Goal: Task Accomplishment & Management: Manage account settings

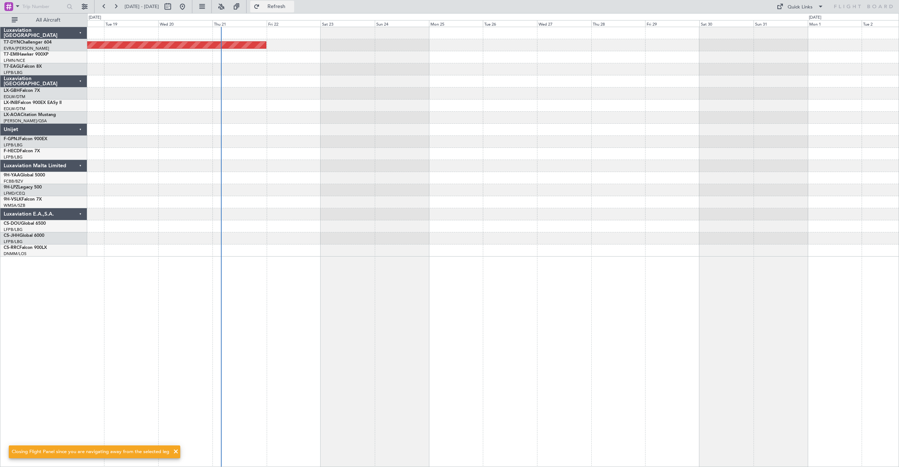
click at [286, 8] on span "Refresh" at bounding box center [276, 6] width 31 height 5
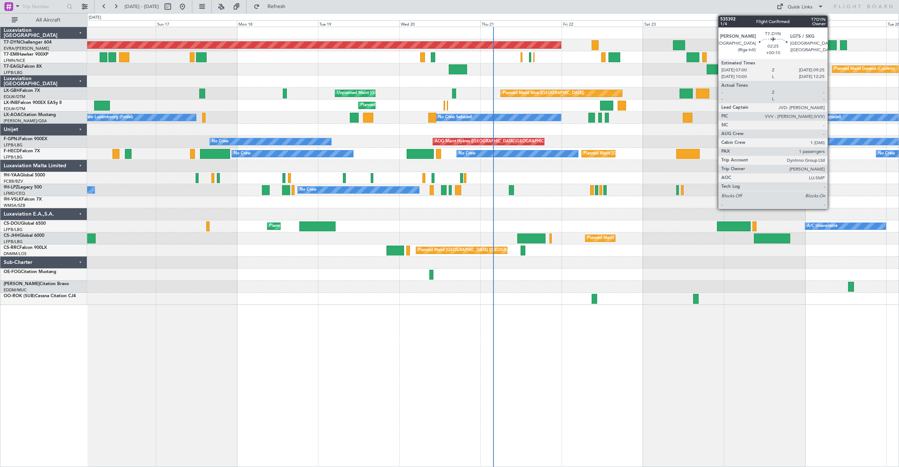
click at [831, 48] on div at bounding box center [832, 45] width 8 height 10
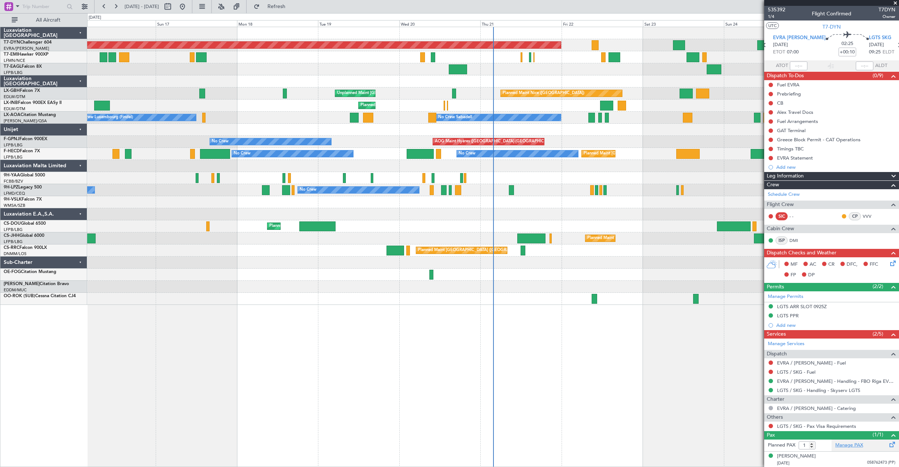
click at [843, 446] on link "Manage PAX" at bounding box center [849, 445] width 28 height 7
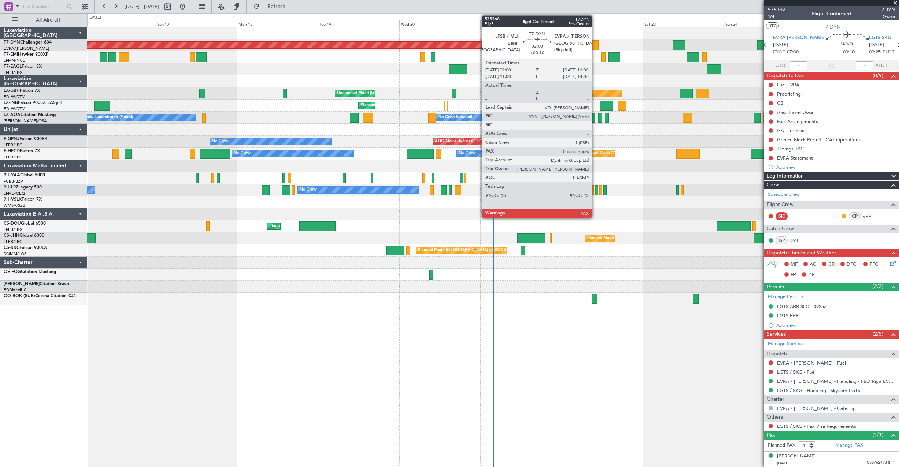
click at [595, 44] on div at bounding box center [594, 45] width 7 height 10
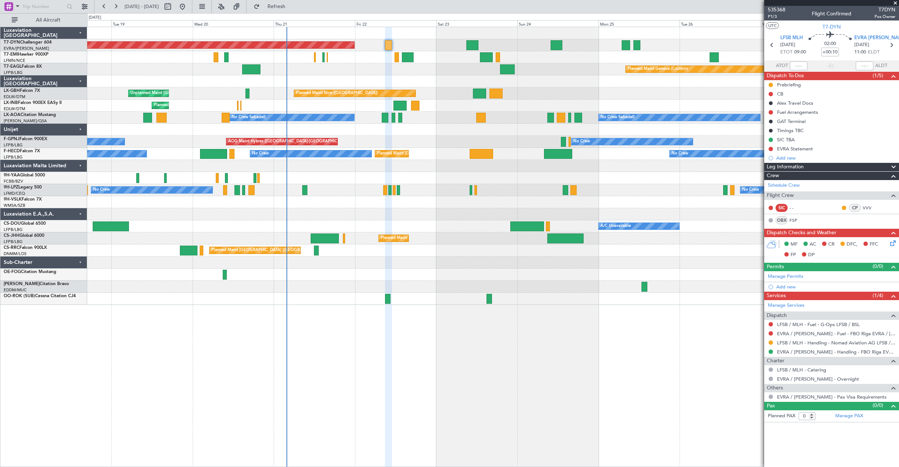
click at [406, 44] on div "Planned Maint [GEOGRAPHIC_DATA]-[GEOGRAPHIC_DATA] Planned Maint Geneva ([GEOGRA…" at bounding box center [492, 166] width 811 height 278
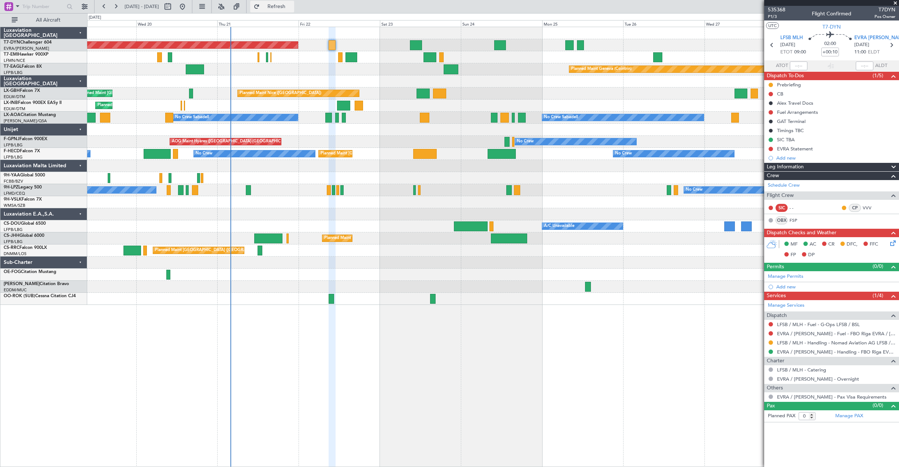
click at [292, 8] on span "Refresh" at bounding box center [276, 6] width 31 height 5
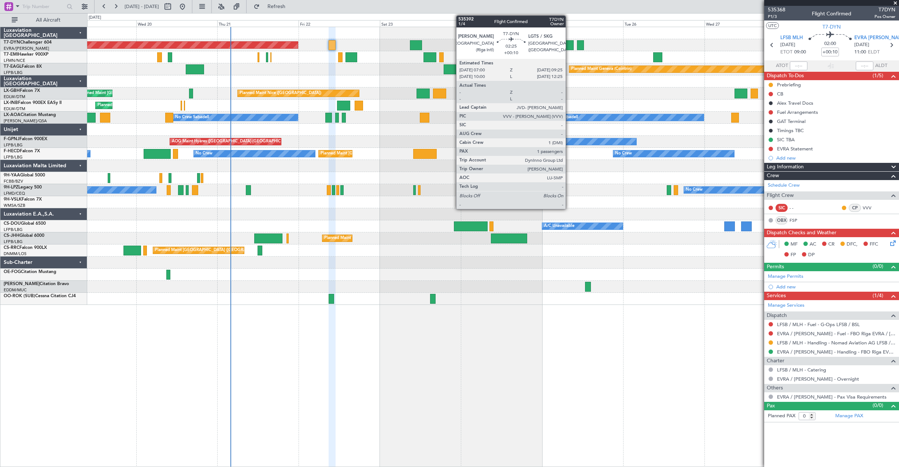
click at [569, 47] on div at bounding box center [569, 45] width 8 height 10
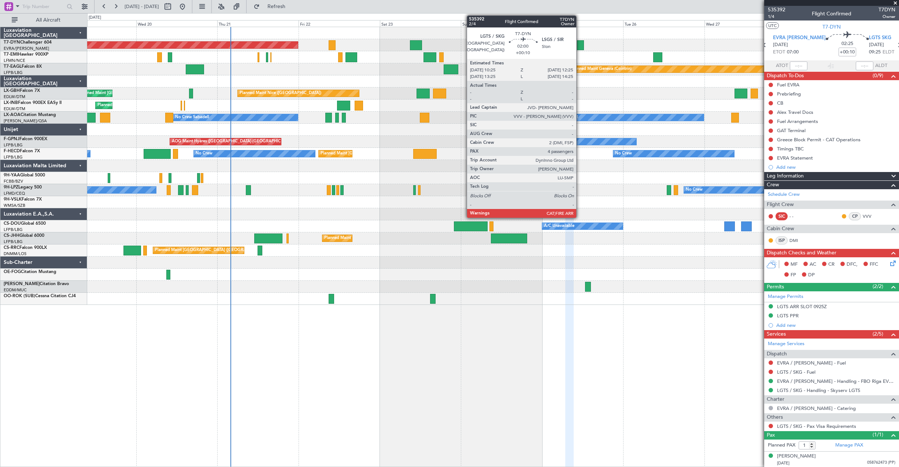
click at [579, 44] on div at bounding box center [580, 45] width 7 height 10
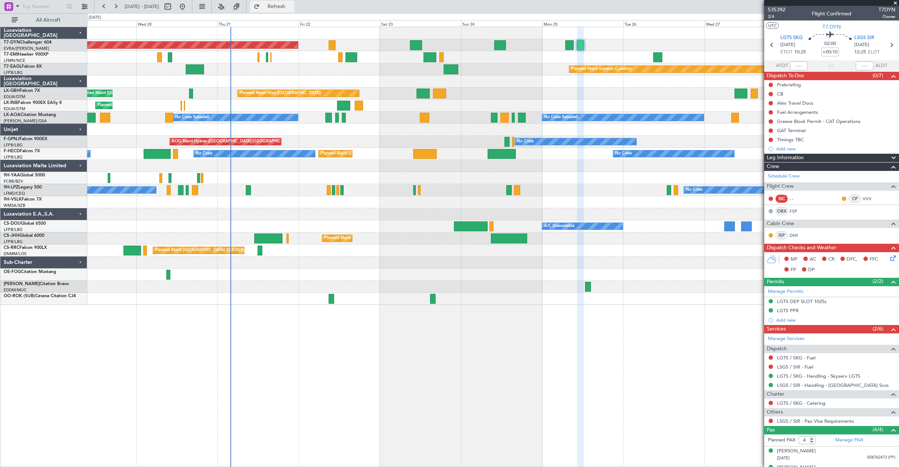
click at [290, 6] on span "Refresh" at bounding box center [276, 6] width 31 height 5
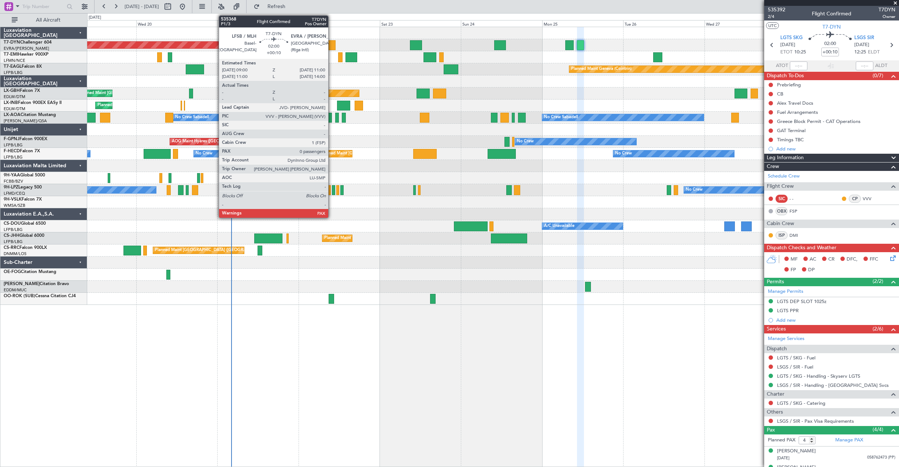
click at [331, 45] on div at bounding box center [331, 45] width 7 height 10
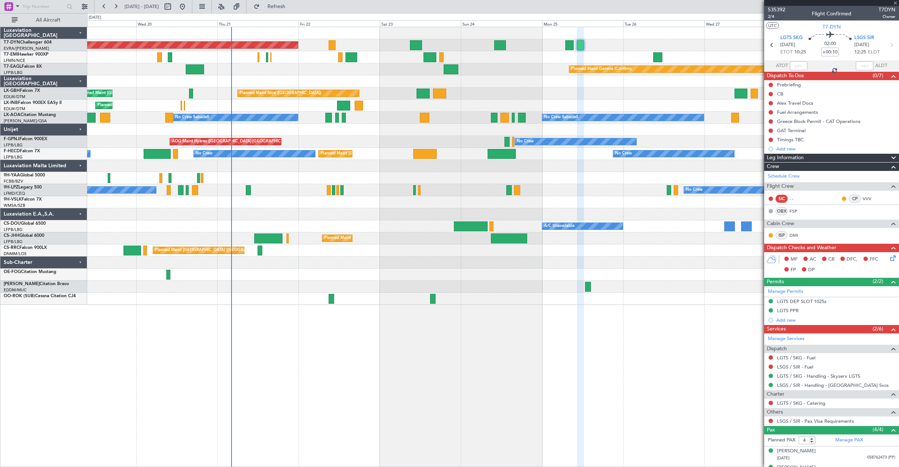
type input "0"
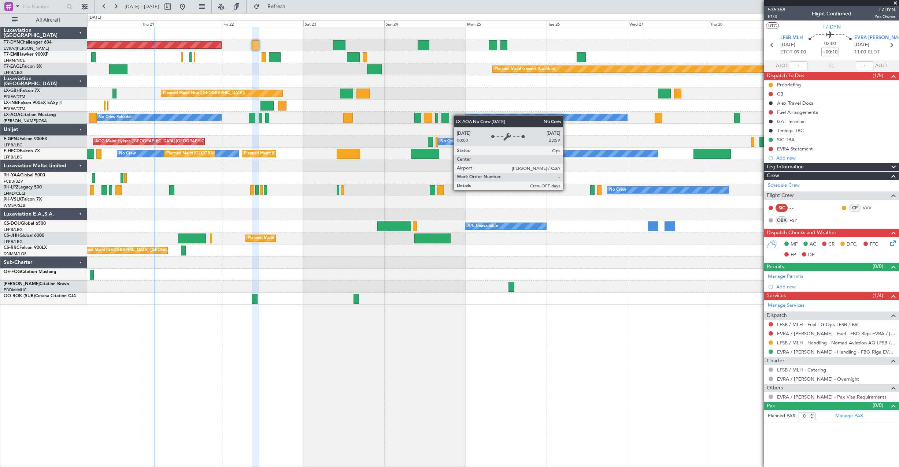
click at [489, 116] on div "Planned Maint [GEOGRAPHIC_DATA]-[GEOGRAPHIC_DATA] Planned Maint [PERSON_NAME] P…" at bounding box center [492, 166] width 811 height 278
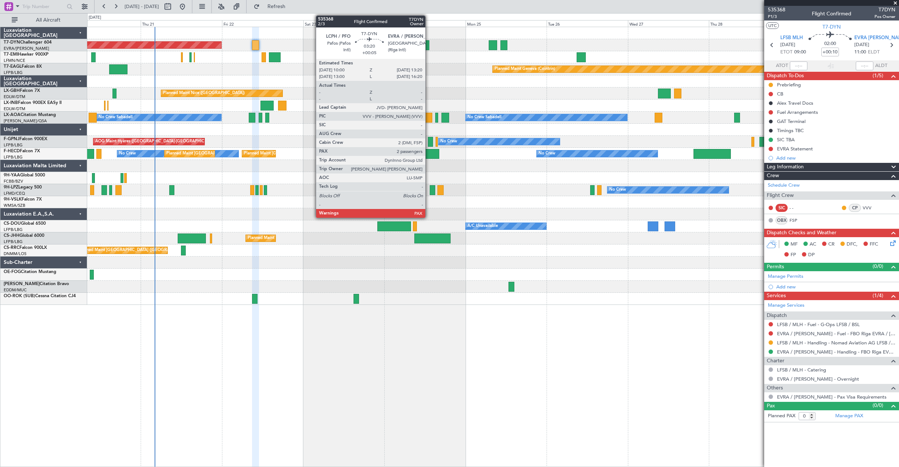
click at [428, 43] on div at bounding box center [422, 45] width 11 height 10
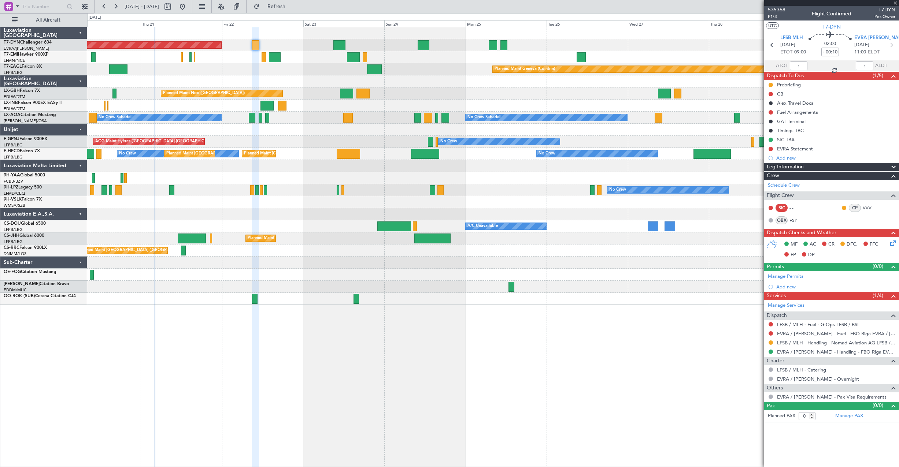
type input "+00:05"
type input "3"
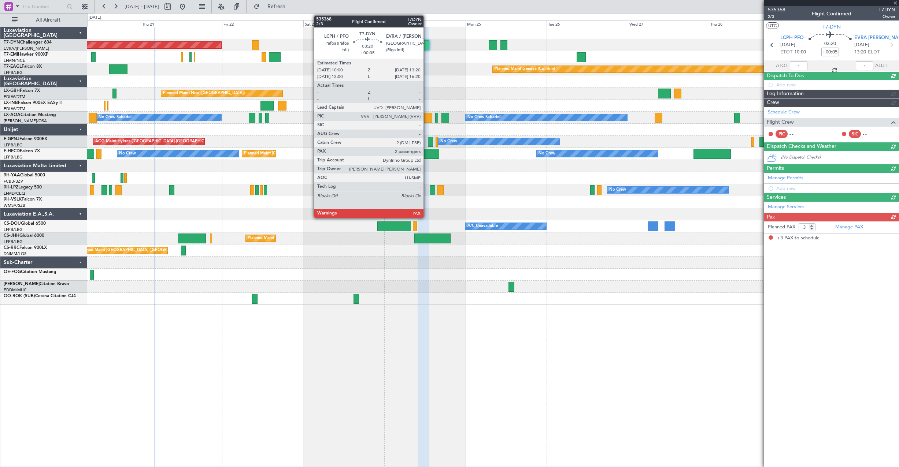
click at [427, 43] on div at bounding box center [422, 45] width 11 height 10
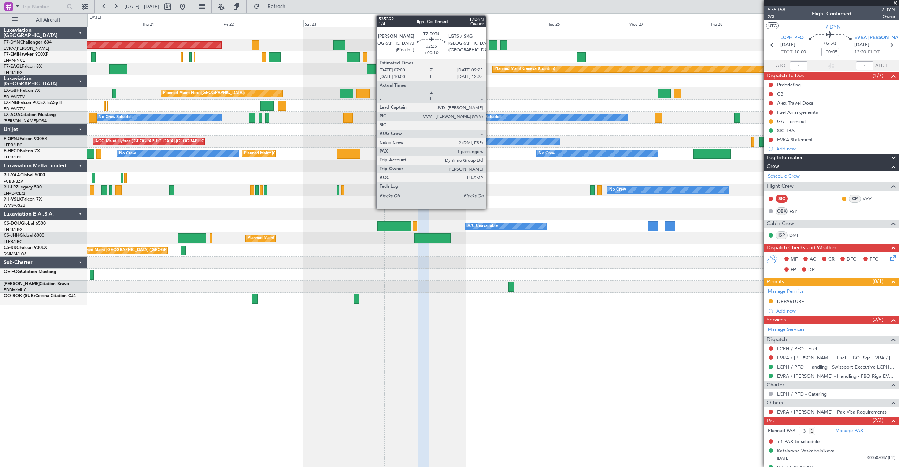
click at [489, 43] on div at bounding box center [493, 45] width 8 height 10
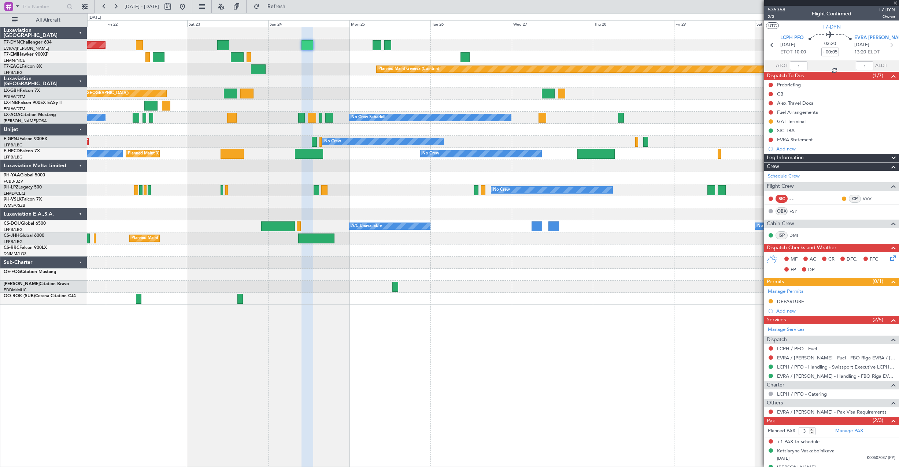
type input "+00:10"
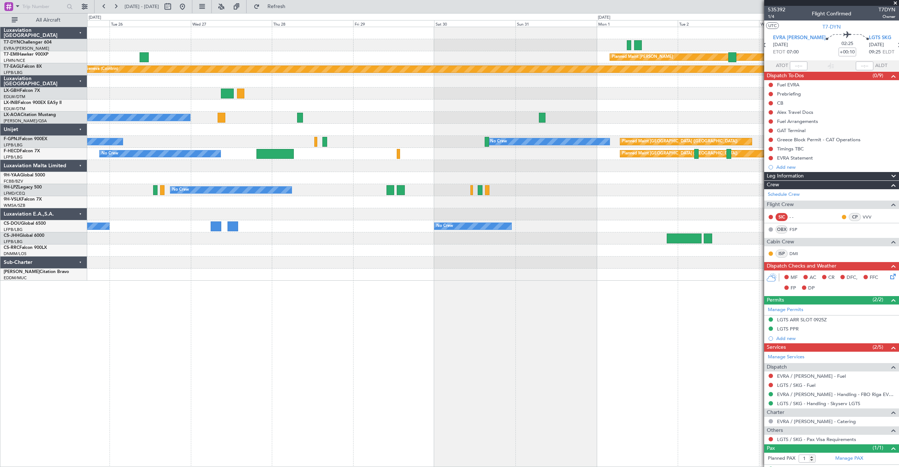
click at [339, 45] on div at bounding box center [492, 45] width 811 height 12
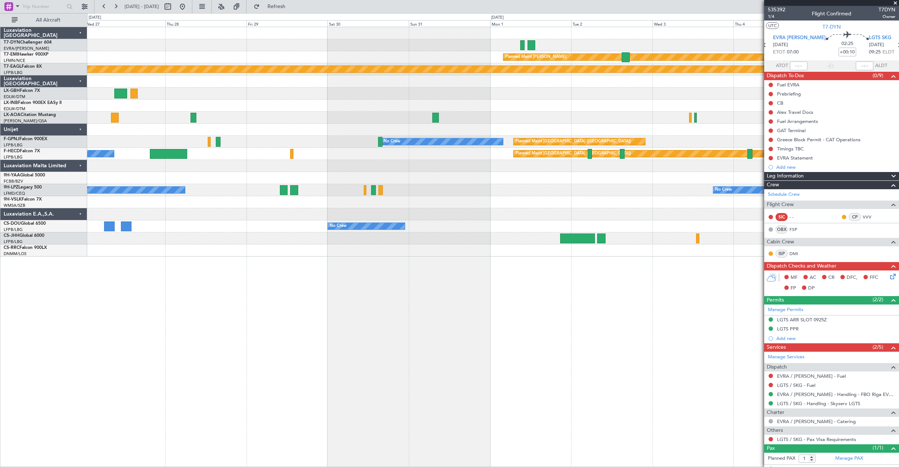
click at [542, 52] on div "Planned Maint [PERSON_NAME] Planned Maint Geneva ([GEOGRAPHIC_DATA]) No Crew No…" at bounding box center [492, 142] width 811 height 230
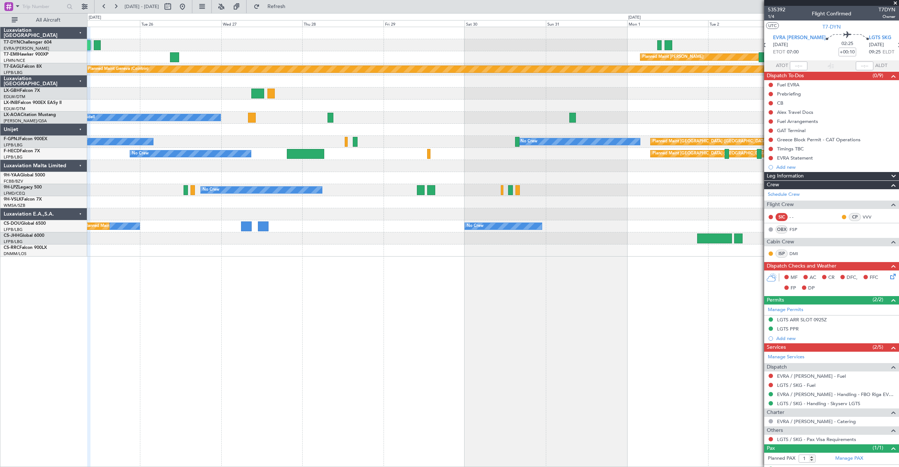
click at [549, 57] on div "Planned Maint [PERSON_NAME] Planned Maint Geneva ([GEOGRAPHIC_DATA]) No Crew Sa…" at bounding box center [492, 142] width 811 height 230
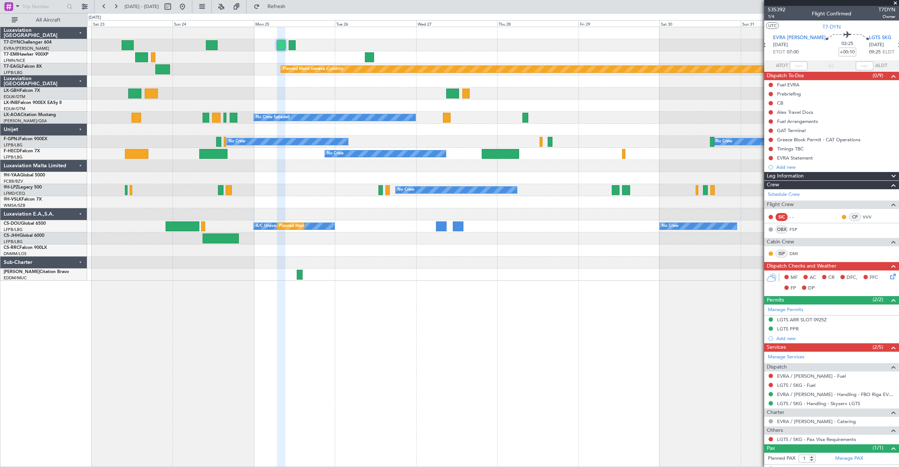
click at [374, 44] on div "Planned Maint [GEOGRAPHIC_DATA]-[GEOGRAPHIC_DATA]" at bounding box center [492, 45] width 811 height 12
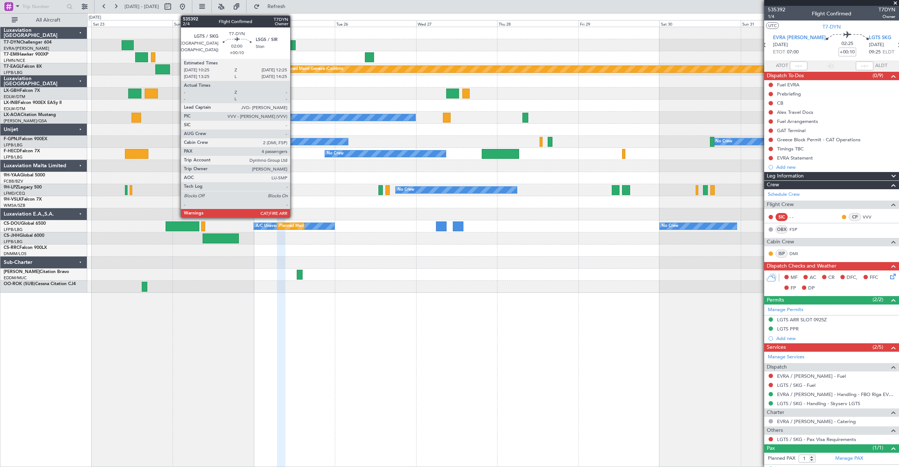
click at [293, 46] on div at bounding box center [292, 45] width 7 height 10
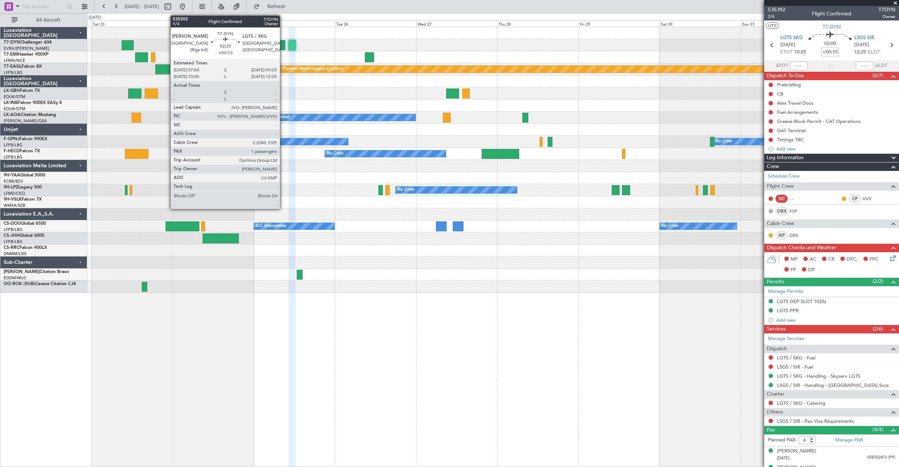
click at [283, 47] on div at bounding box center [281, 45] width 8 height 10
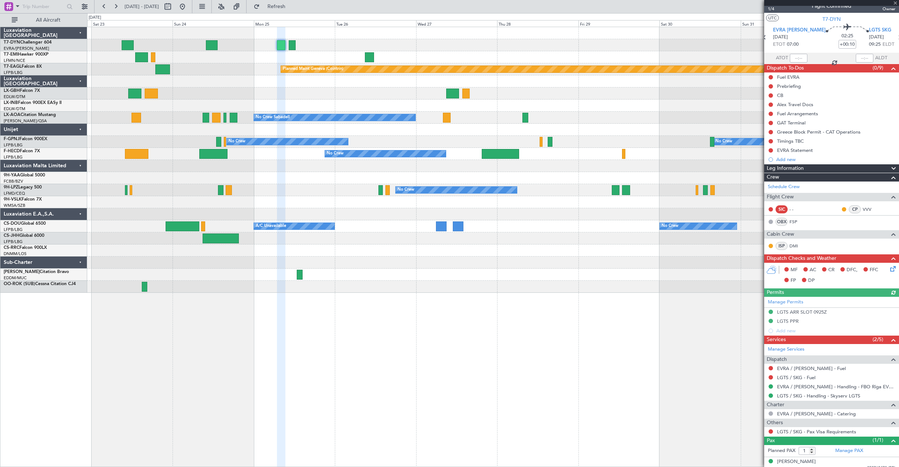
scroll to position [14, 0]
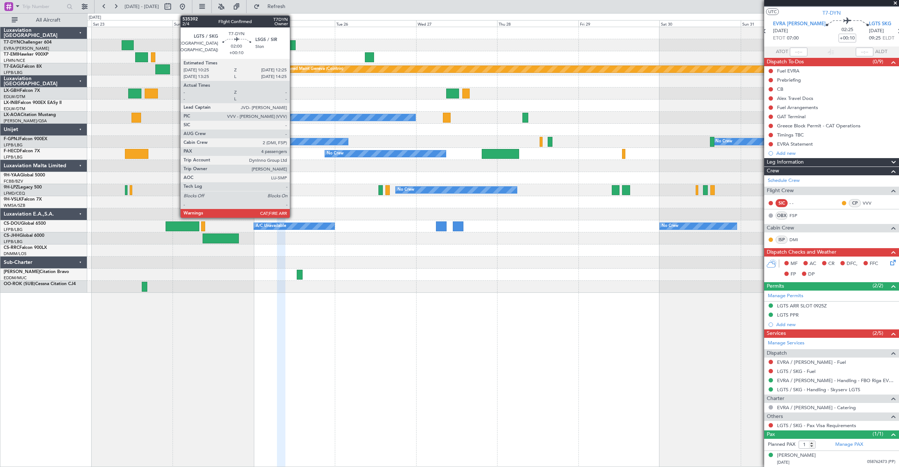
click at [293, 45] on div at bounding box center [292, 45] width 7 height 10
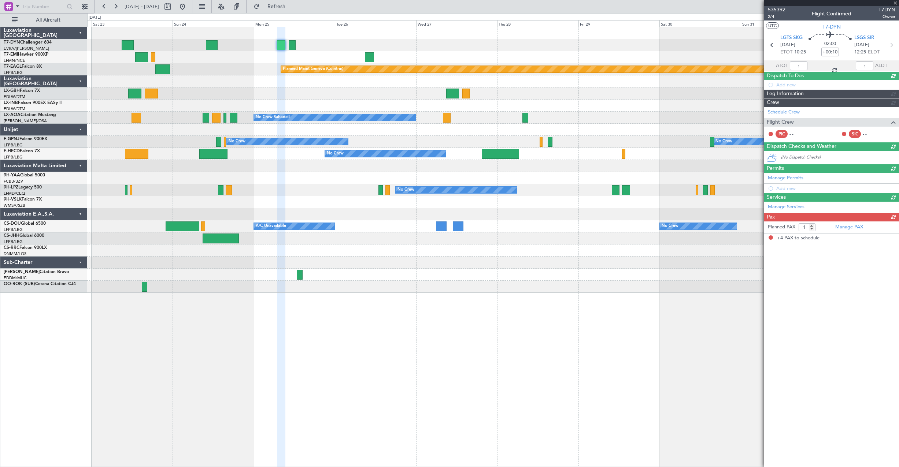
type input "4"
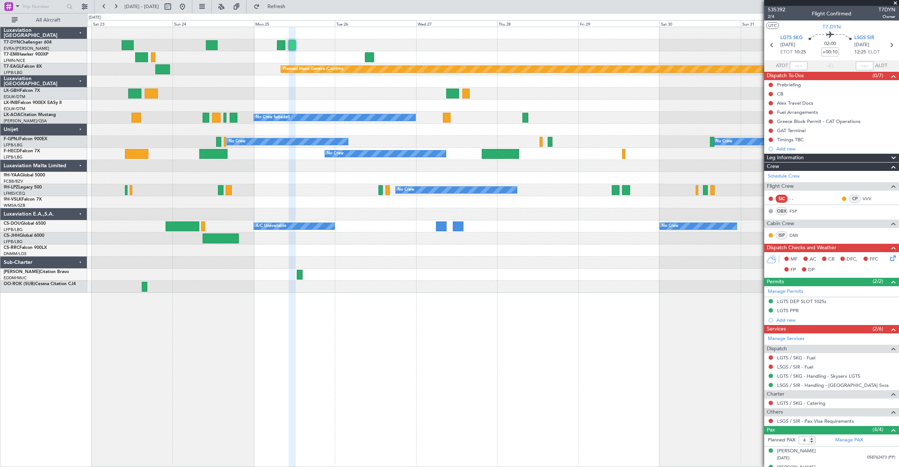
scroll to position [45, 0]
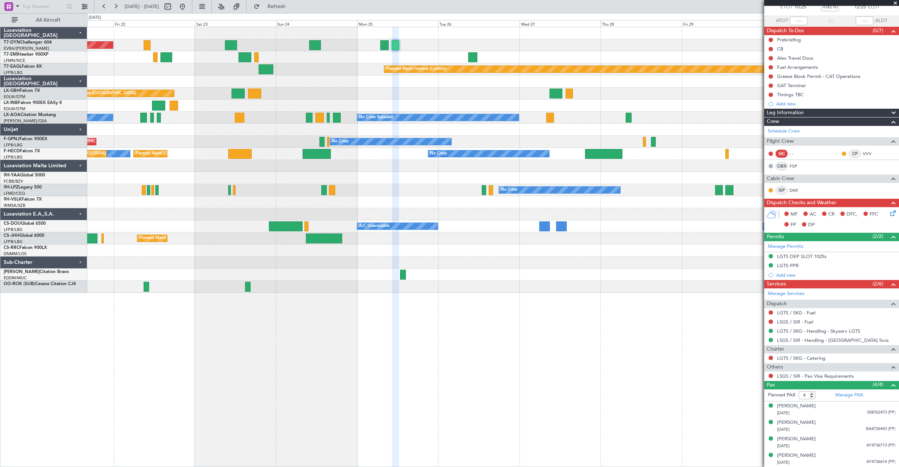
click at [467, 48] on div "Planned Maint [GEOGRAPHIC_DATA]-[GEOGRAPHIC_DATA]" at bounding box center [492, 45] width 811 height 12
click at [378, 54] on div "Planned Maint [PERSON_NAME]" at bounding box center [492, 57] width 811 height 12
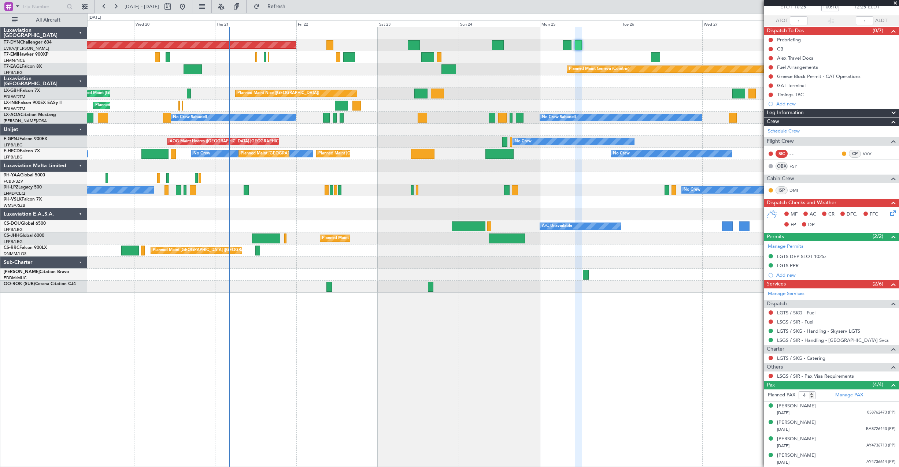
click at [351, 66] on div "Planned Maint Geneva (Cointrin)" at bounding box center [492, 69] width 811 height 12
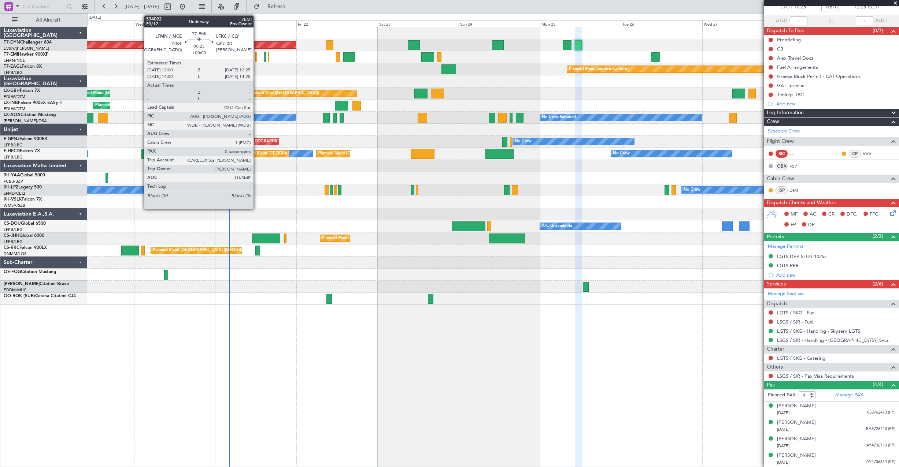
click at [257, 58] on div at bounding box center [255, 57] width 1 height 10
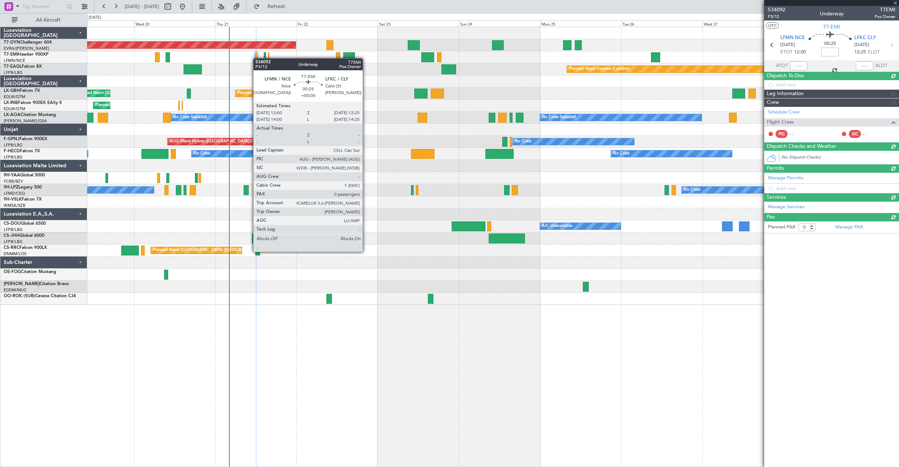
scroll to position [0, 0]
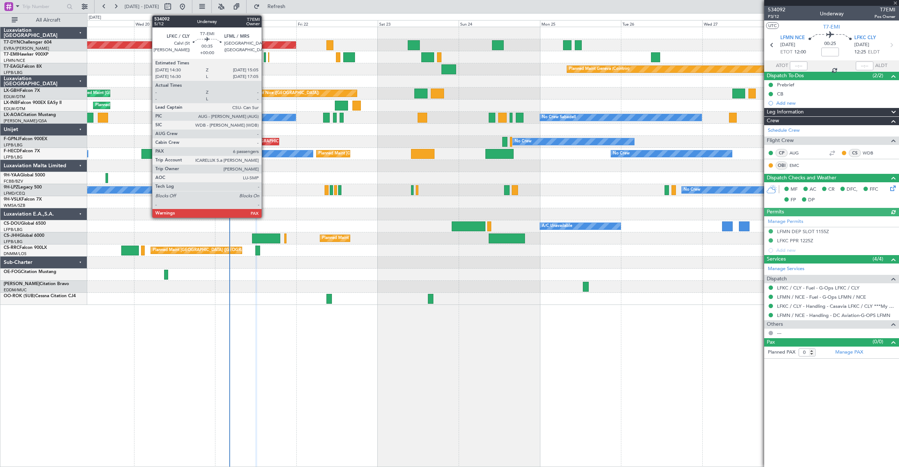
click at [265, 53] on div at bounding box center [265, 57] width 2 height 10
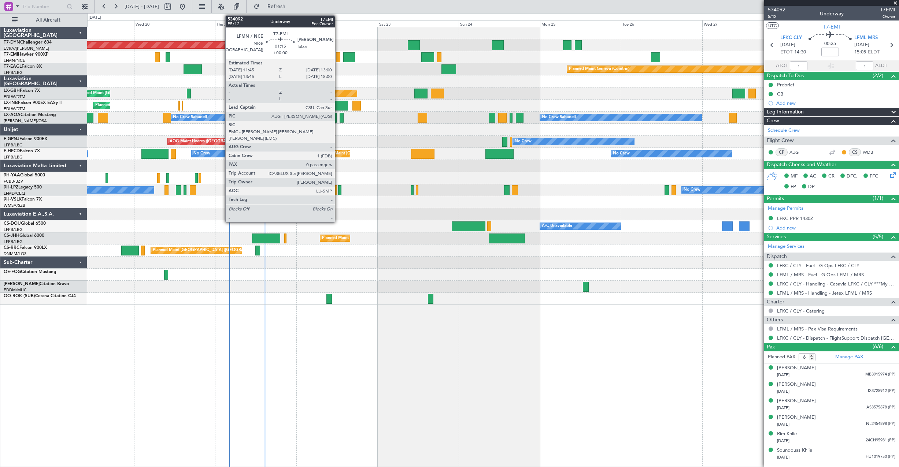
click at [338, 57] on div at bounding box center [338, 57] width 4 height 10
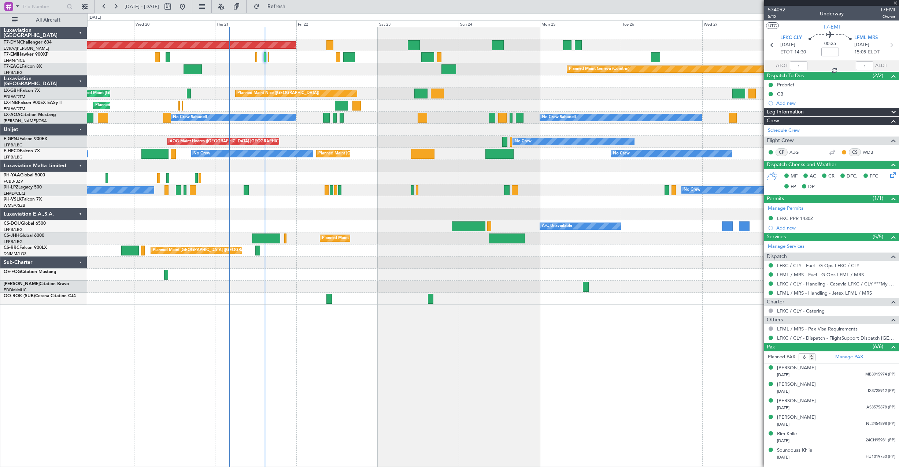
type input "0"
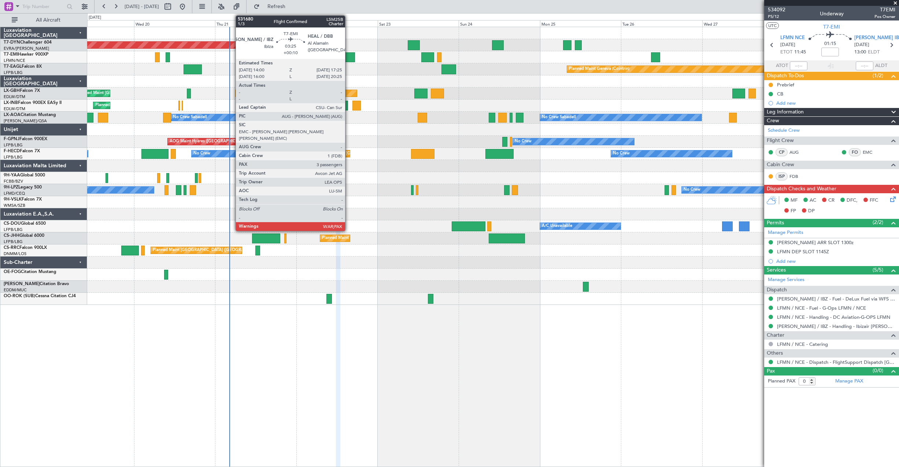
click at [348, 60] on div at bounding box center [349, 57] width 12 height 10
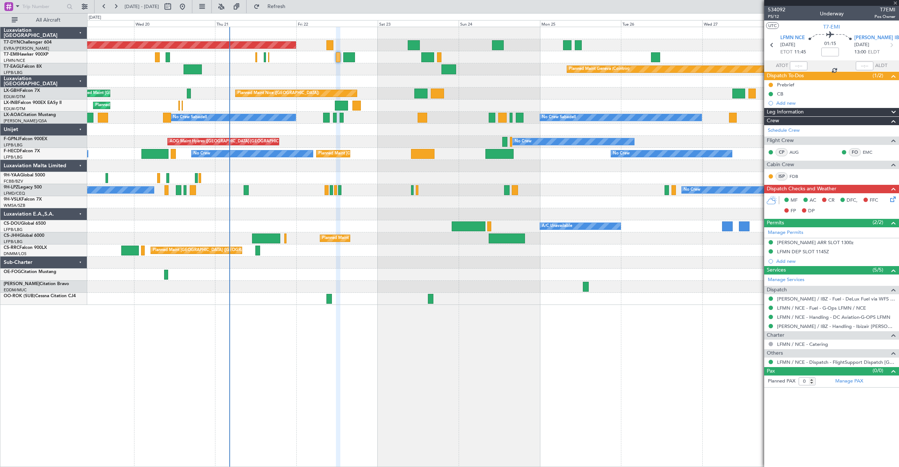
type input "+00:10"
type input "3"
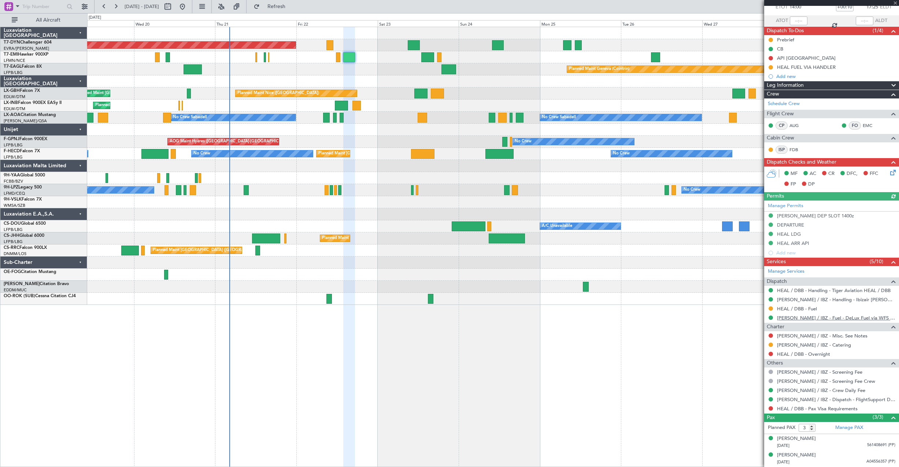
scroll to position [61, 0]
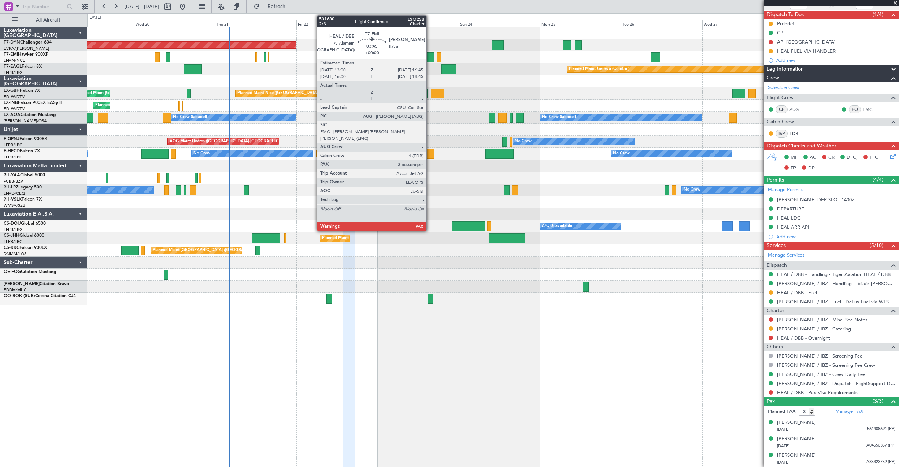
click at [430, 57] on div at bounding box center [427, 57] width 13 height 10
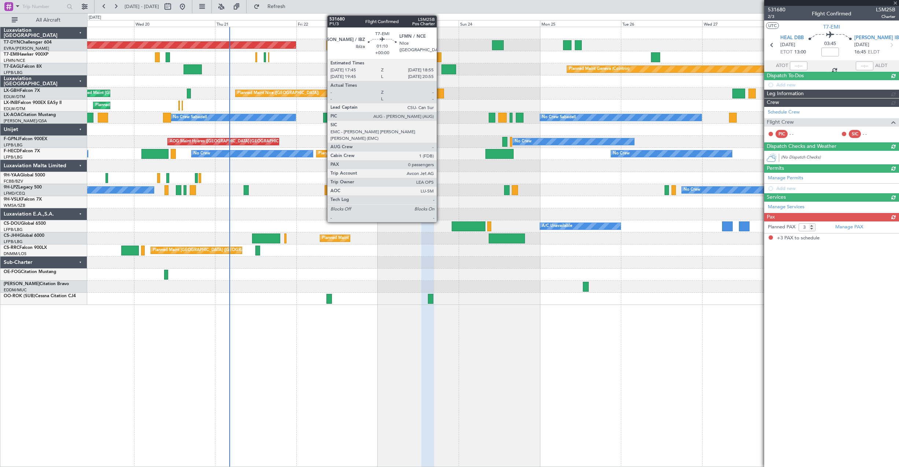
scroll to position [0, 0]
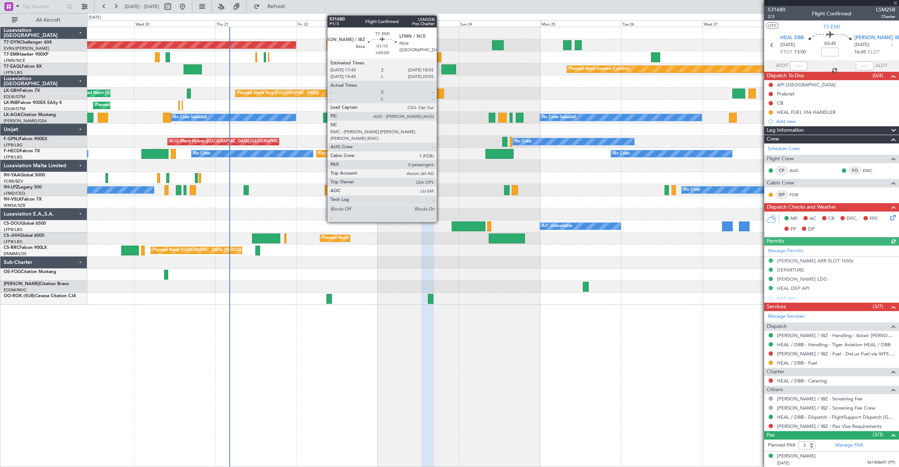
click at [440, 57] on div at bounding box center [439, 57] width 4 height 10
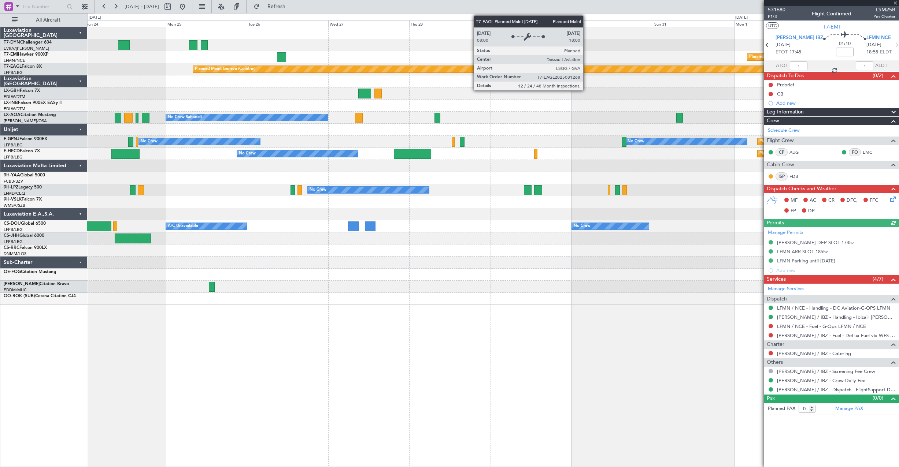
click at [281, 83] on div at bounding box center [492, 81] width 811 height 12
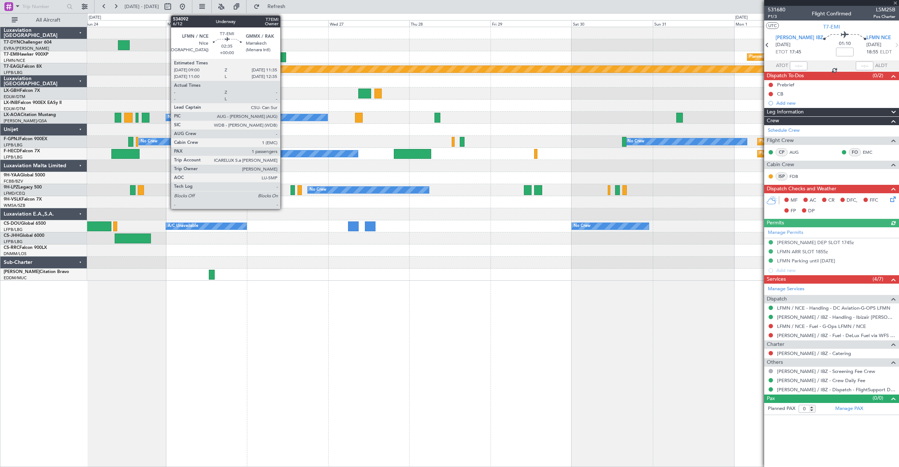
click at [283, 54] on div at bounding box center [281, 57] width 9 height 10
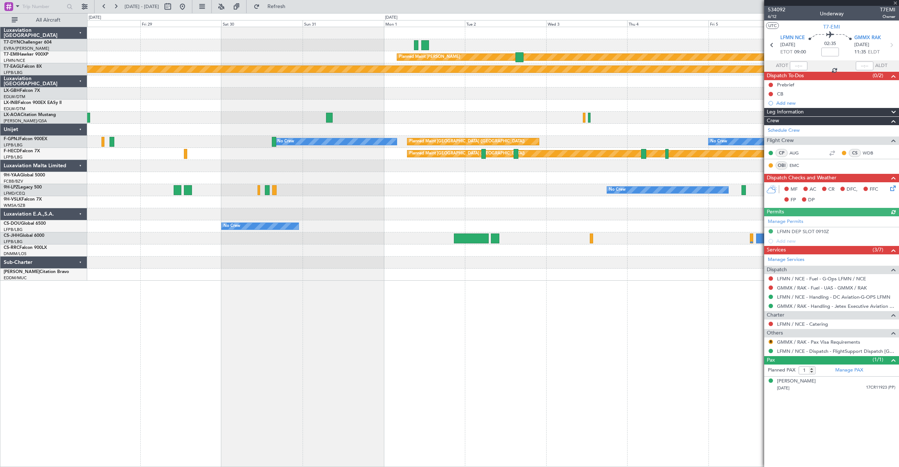
click at [247, 95] on div "Planned Maint [PERSON_NAME] Planned Maint Geneva ([GEOGRAPHIC_DATA]) No Crew No…" at bounding box center [492, 154] width 811 height 254
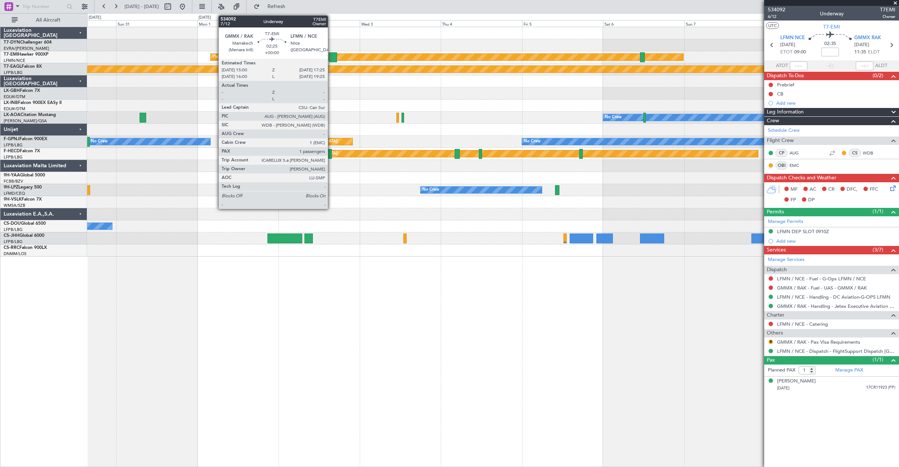
click at [331, 58] on div at bounding box center [333, 57] width 8 height 10
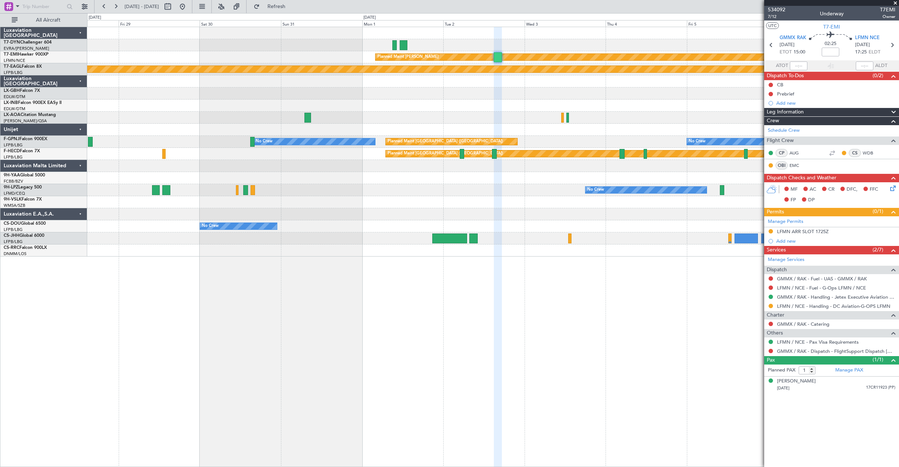
click at [417, 89] on div at bounding box center [492, 94] width 811 height 12
click at [464, 81] on div "Planned Maint [PERSON_NAME] Planned Maint Geneva ([GEOGRAPHIC_DATA]) No Crew No…" at bounding box center [492, 142] width 811 height 230
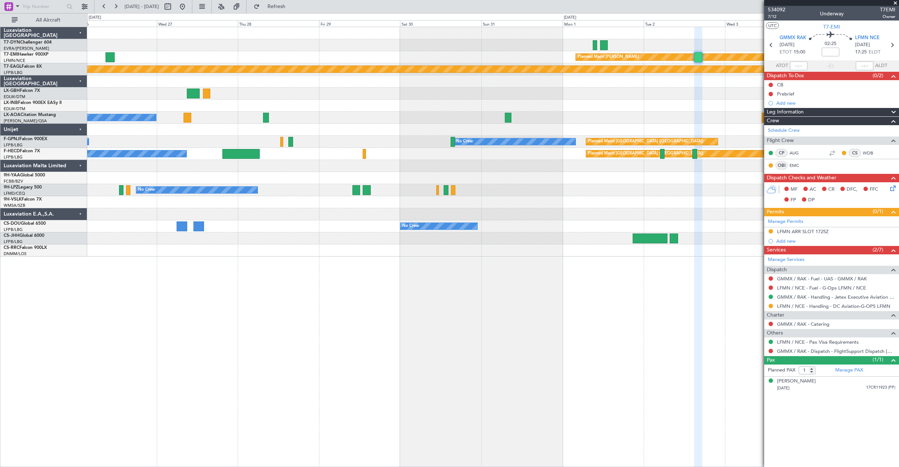
click at [279, 89] on div at bounding box center [492, 94] width 811 height 12
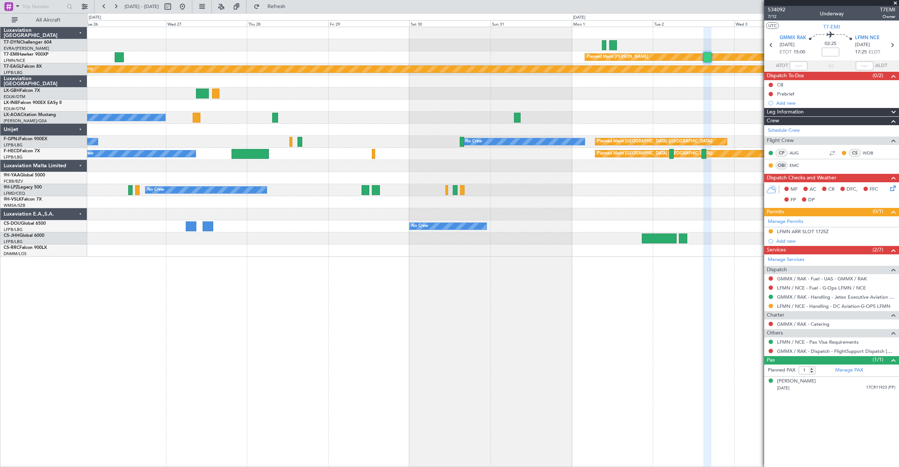
click at [584, 79] on div "Planned Maint [PERSON_NAME] Planned Maint Geneva ([GEOGRAPHIC_DATA]) No Crew Sa…" at bounding box center [492, 142] width 811 height 230
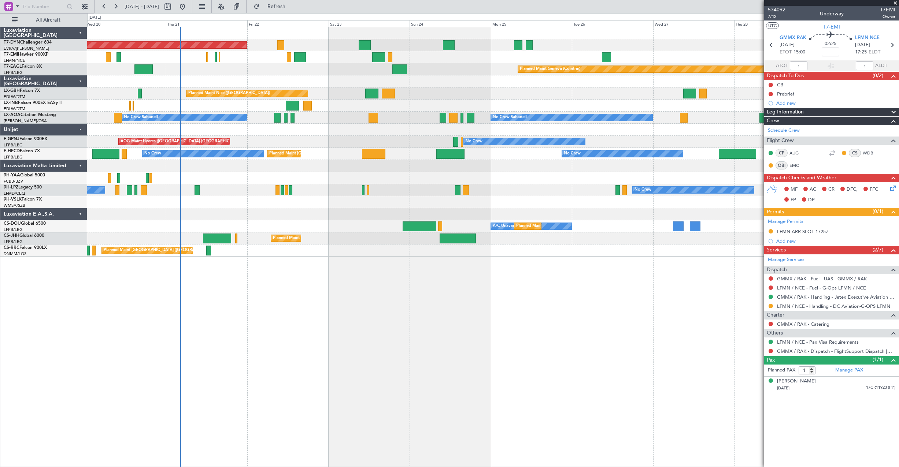
click at [529, 91] on div "Planned Maint [GEOGRAPHIC_DATA]-[GEOGRAPHIC_DATA] Planned Maint [PERSON_NAME] P…" at bounding box center [492, 142] width 811 height 230
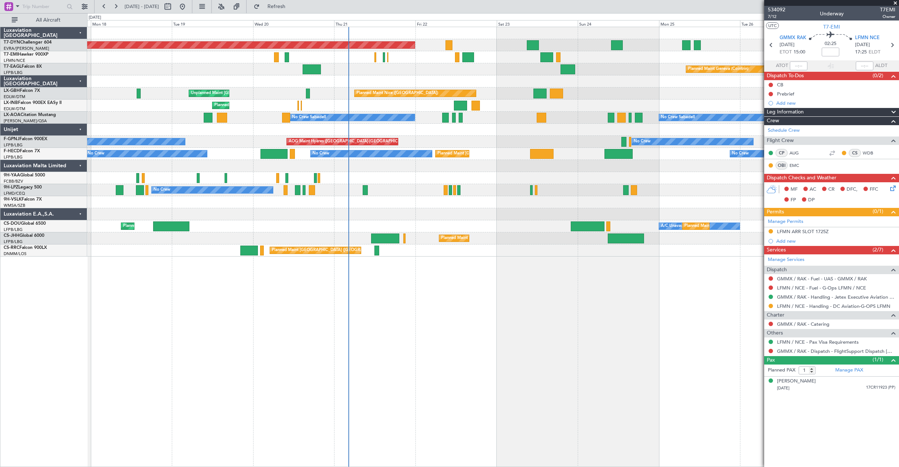
click at [454, 88] on div "Planned Maint Nice ([GEOGRAPHIC_DATA]) Unplanned Maint [GEOGRAPHIC_DATA] ([GEOG…" at bounding box center [492, 94] width 811 height 12
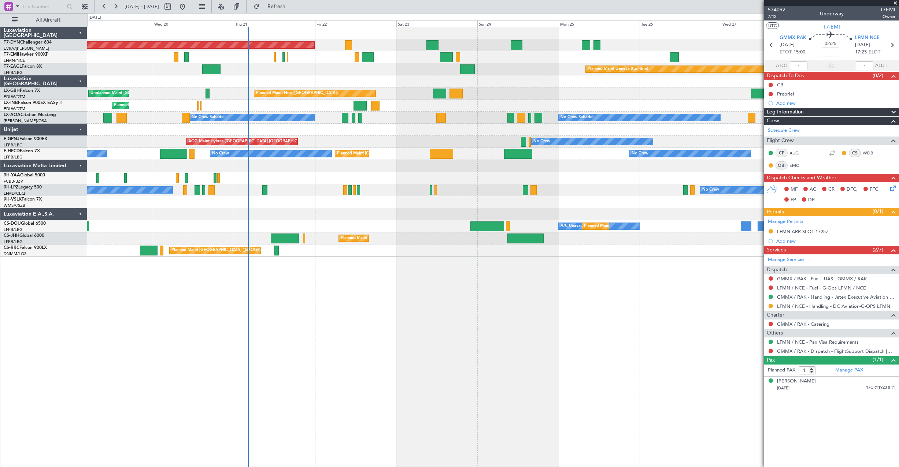
click at [365, 87] on div at bounding box center [492, 81] width 811 height 12
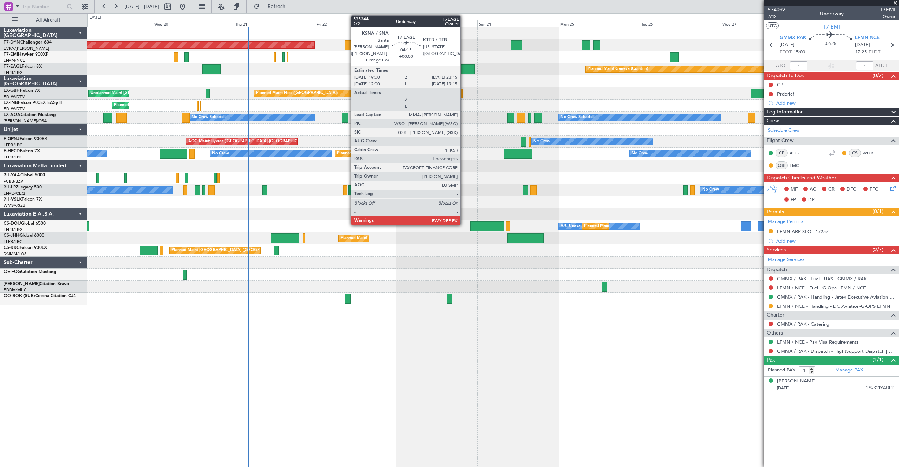
click at [464, 71] on div at bounding box center [467, 69] width 15 height 10
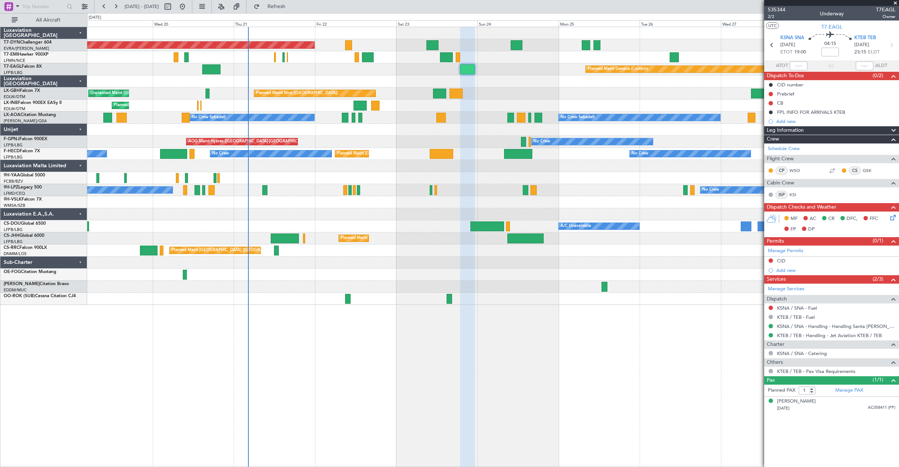
click at [272, 159] on div "No Crew Planned Maint [GEOGRAPHIC_DATA] ([GEOGRAPHIC_DATA]) Planned Maint [GEOG…" at bounding box center [492, 154] width 811 height 12
click at [416, 145] on div "No Crew [GEOGRAPHIC_DATA] ([GEOGRAPHIC_DATA]) No Crew No Crew" at bounding box center [492, 142] width 811 height 12
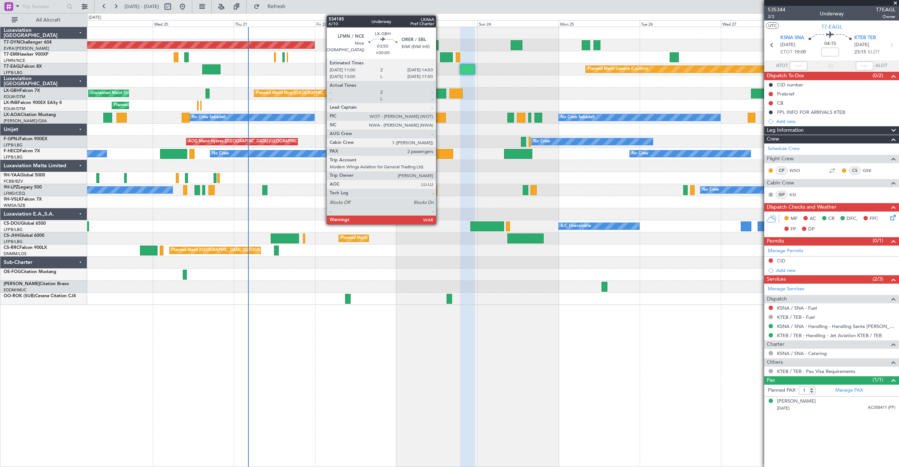
click at [439, 97] on div at bounding box center [439, 94] width 13 height 10
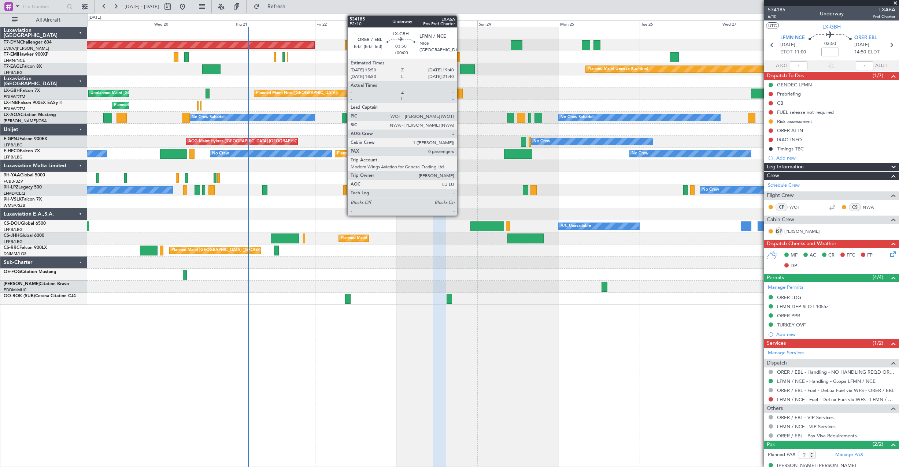
click at [460, 89] on div at bounding box center [455, 94] width 13 height 10
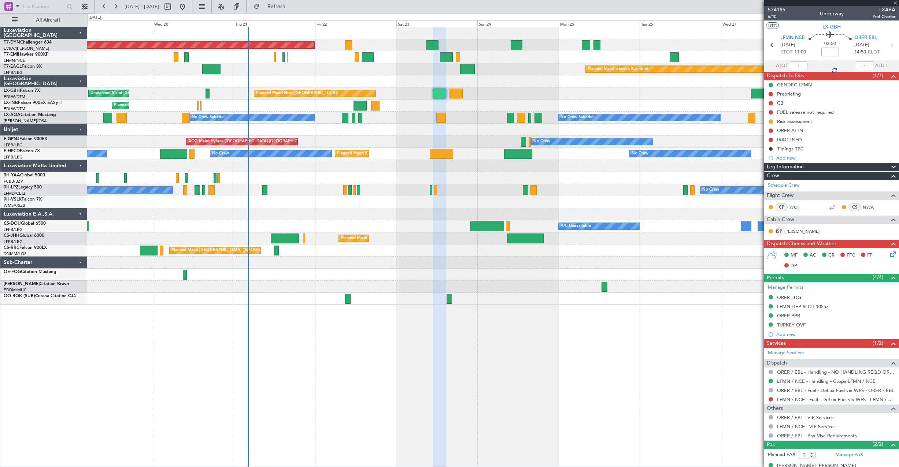
type input "0"
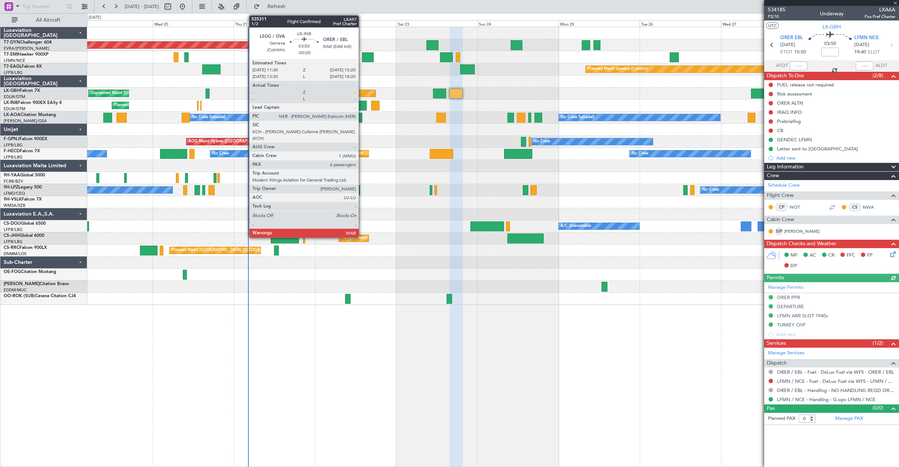
click at [362, 103] on div at bounding box center [359, 106] width 13 height 10
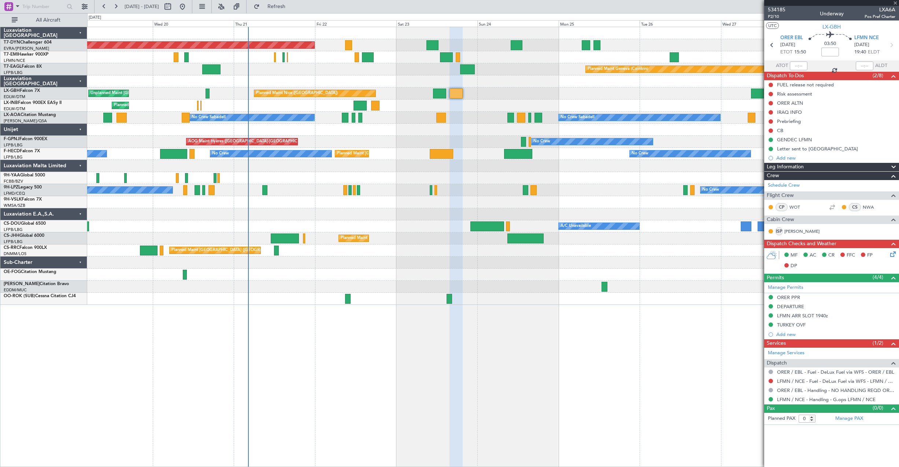
type input "-00:20"
type input "6"
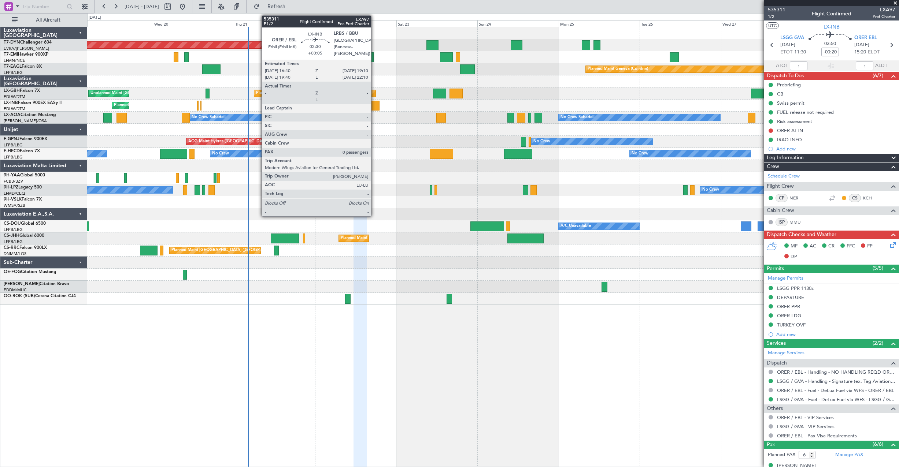
click at [374, 105] on div at bounding box center [375, 106] width 9 height 10
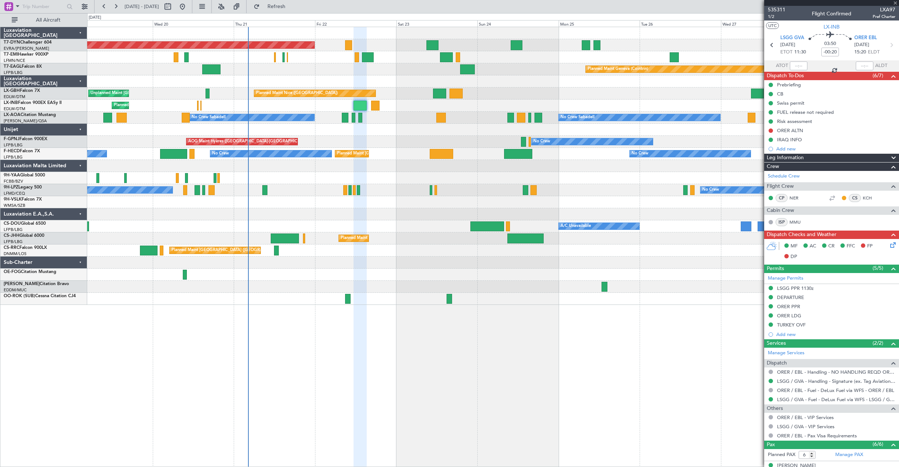
type input "+00:05"
type input "0"
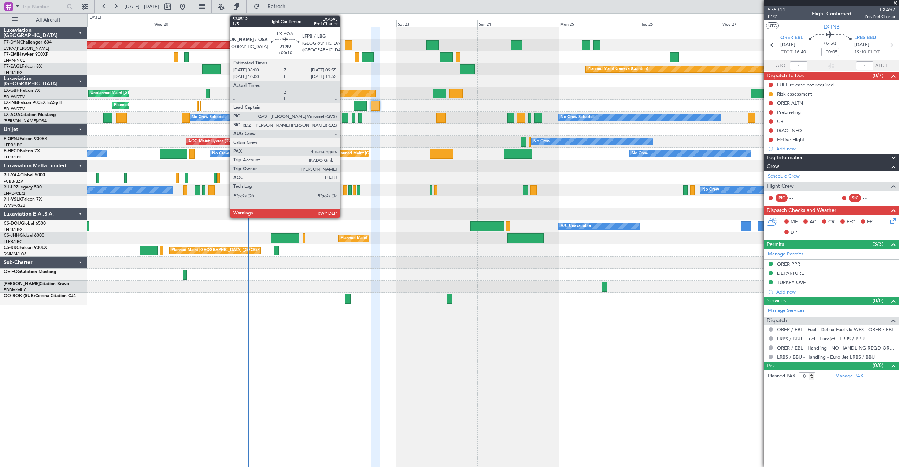
click at [343, 119] on div at bounding box center [345, 118] width 7 height 10
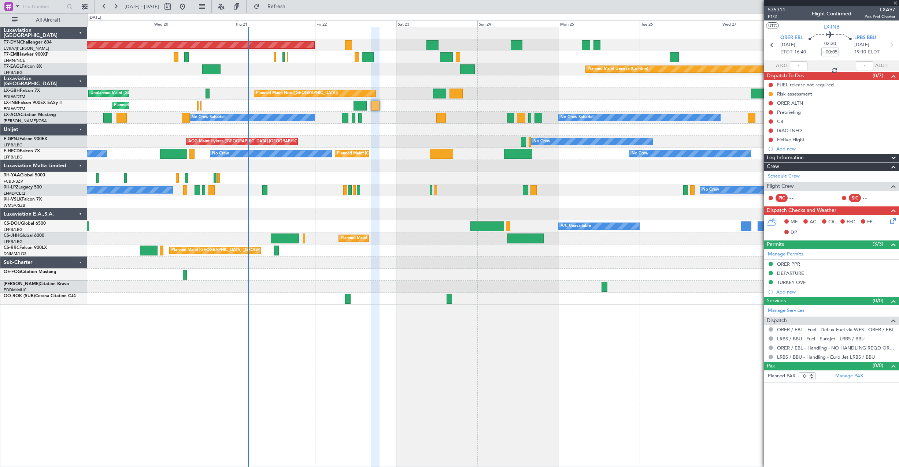
type input "+00:10"
type input "4"
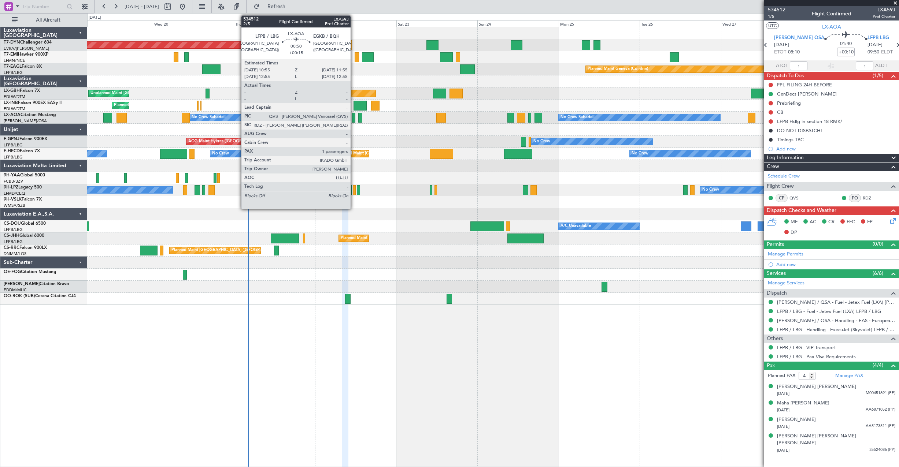
click at [354, 119] on div at bounding box center [354, 118] width 4 height 10
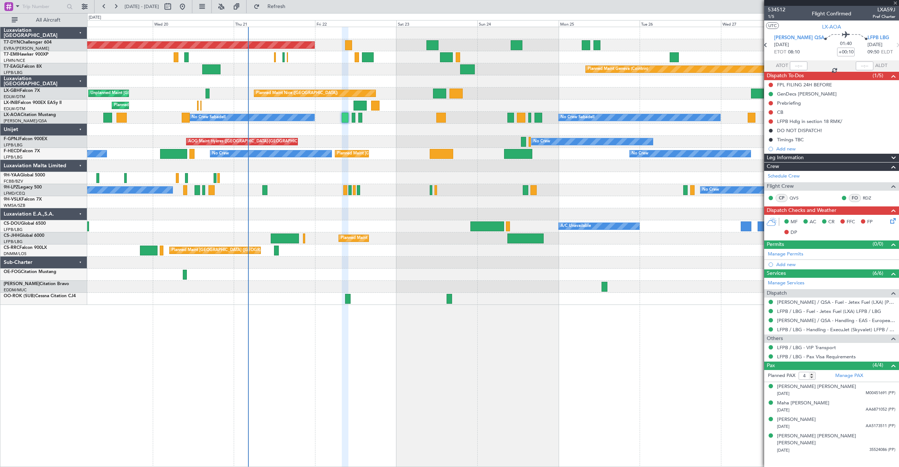
type input "+00:15"
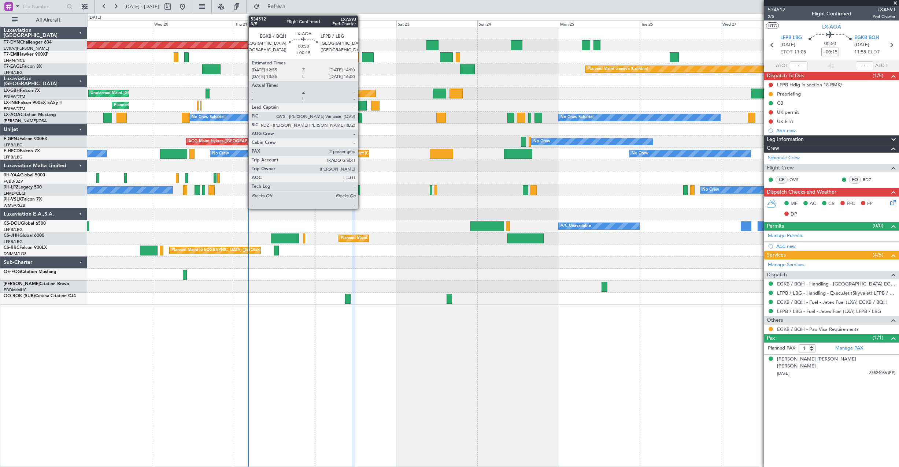
click at [361, 121] on div at bounding box center [360, 118] width 4 height 10
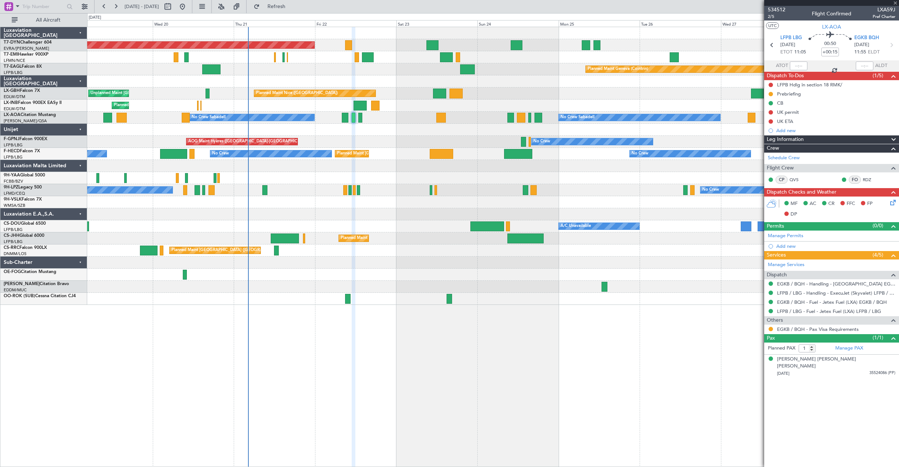
type input "2"
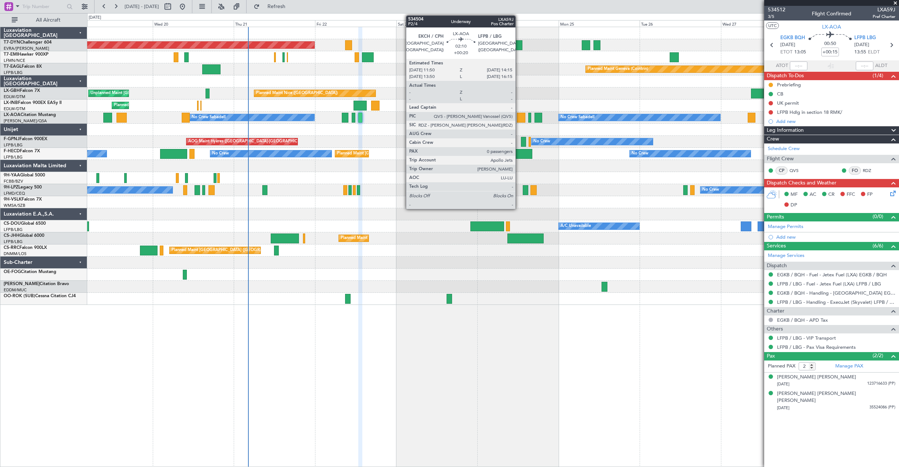
click at [519, 119] on div at bounding box center [521, 118] width 8 height 10
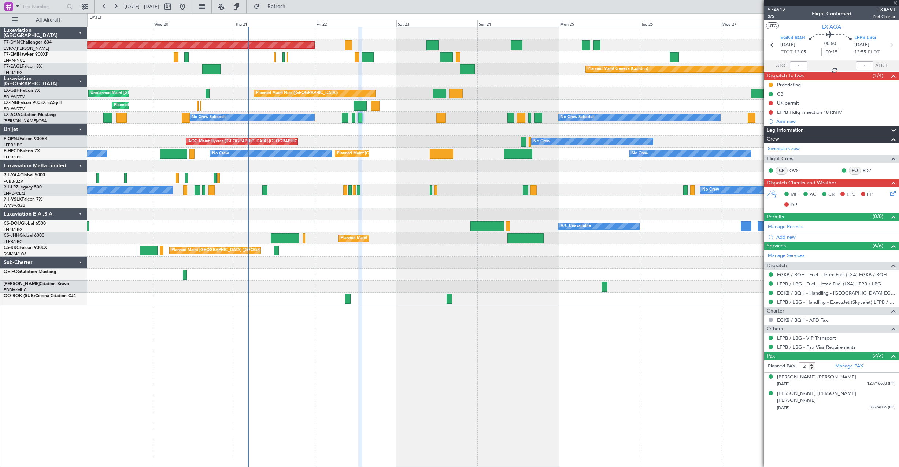
type input "+00:20"
type input "0"
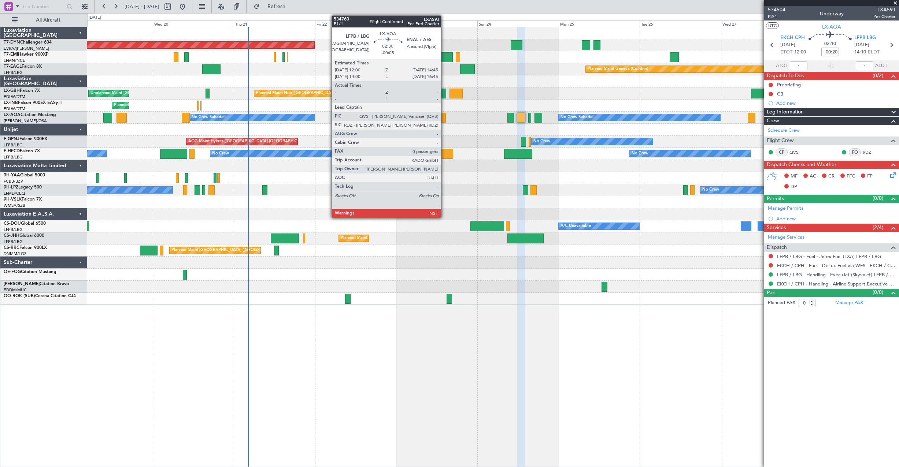
click at [444, 118] on div at bounding box center [441, 118] width 10 height 10
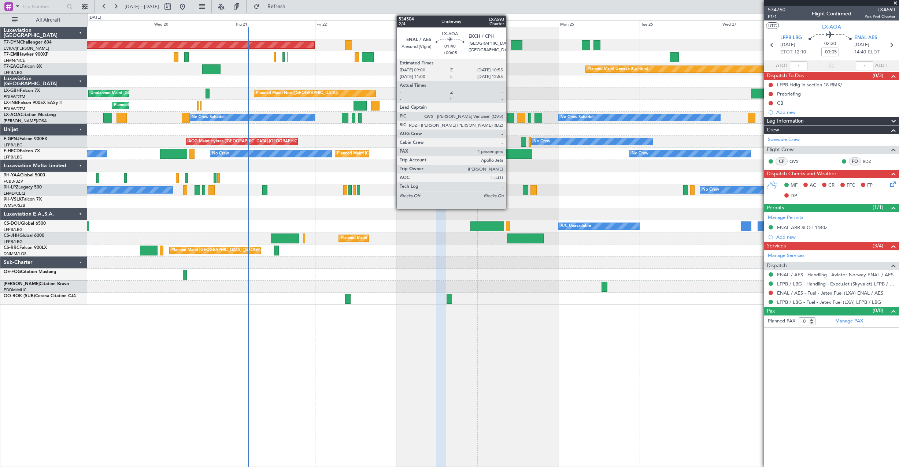
click at [509, 120] on div at bounding box center [510, 118] width 7 height 10
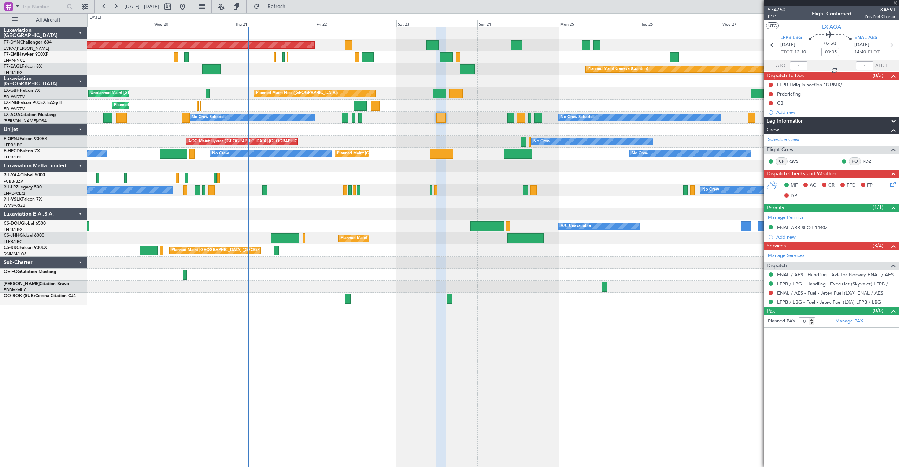
type input "+00:05"
type input "4"
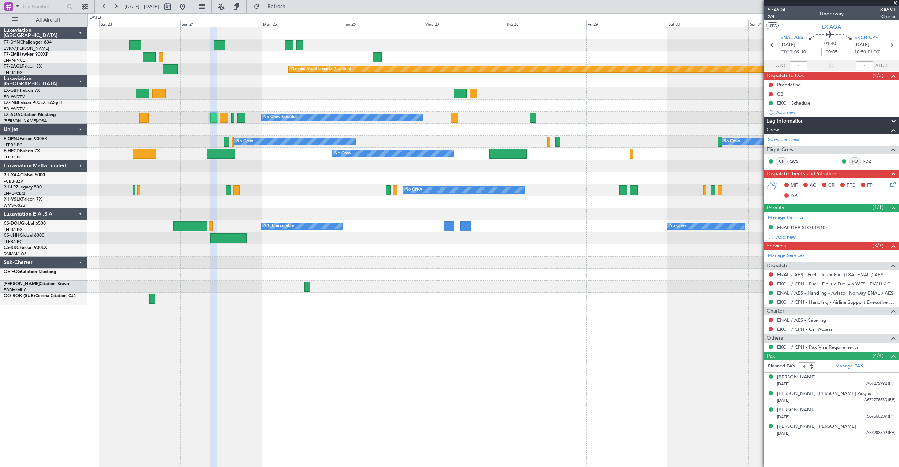
click at [344, 195] on div "No Crew No Crew" at bounding box center [492, 190] width 811 height 12
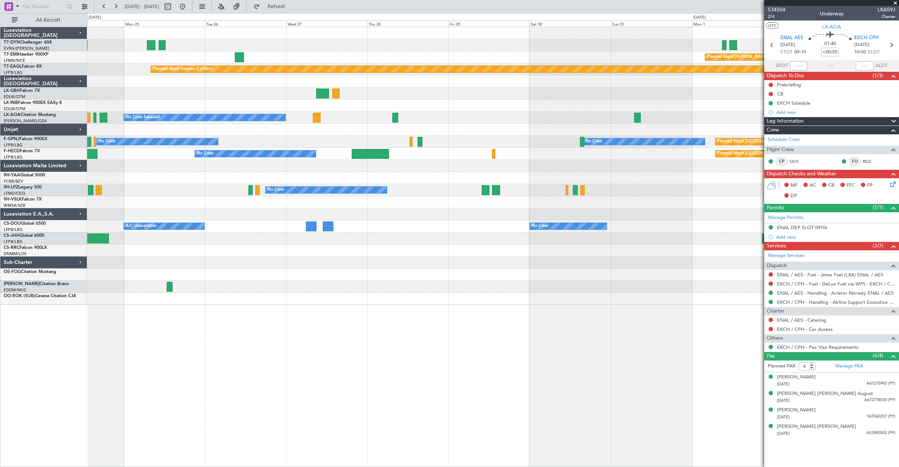
click at [368, 141] on div "No Crew No Crew Planned Maint [GEOGRAPHIC_DATA] ([GEOGRAPHIC_DATA]) No Crew" at bounding box center [492, 142] width 811 height 12
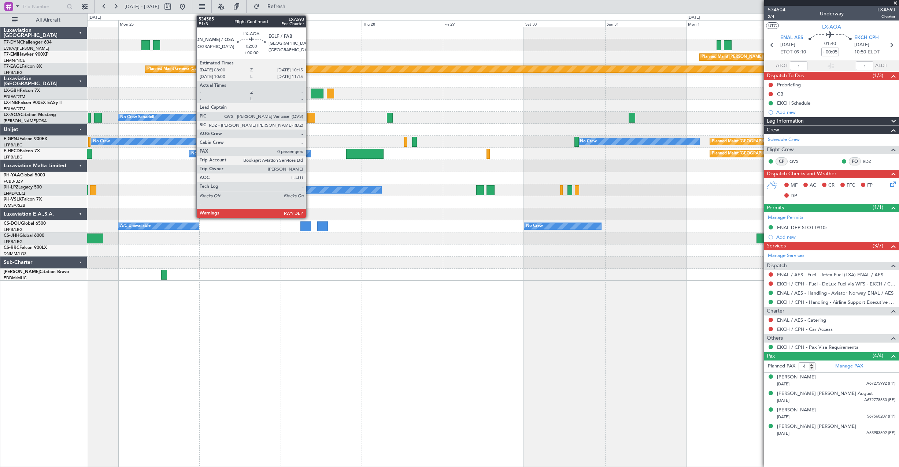
click at [309, 119] on div at bounding box center [311, 118] width 8 height 10
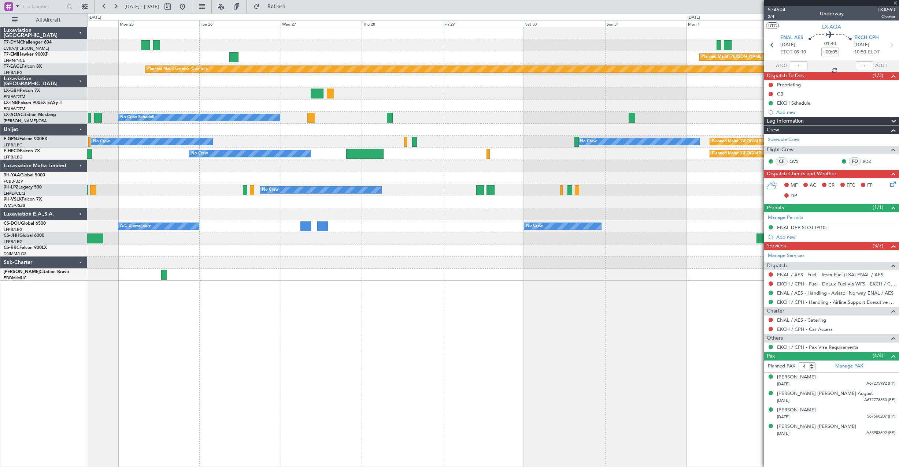
type input "0"
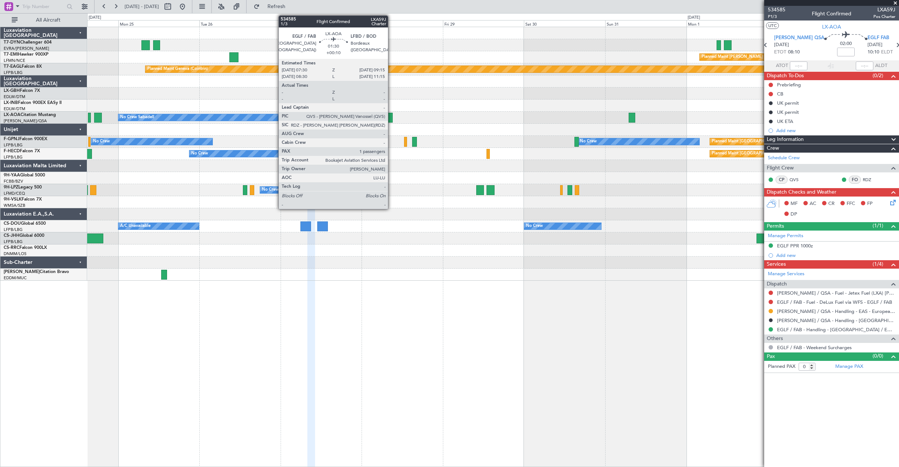
click at [391, 115] on div at bounding box center [390, 118] width 6 height 10
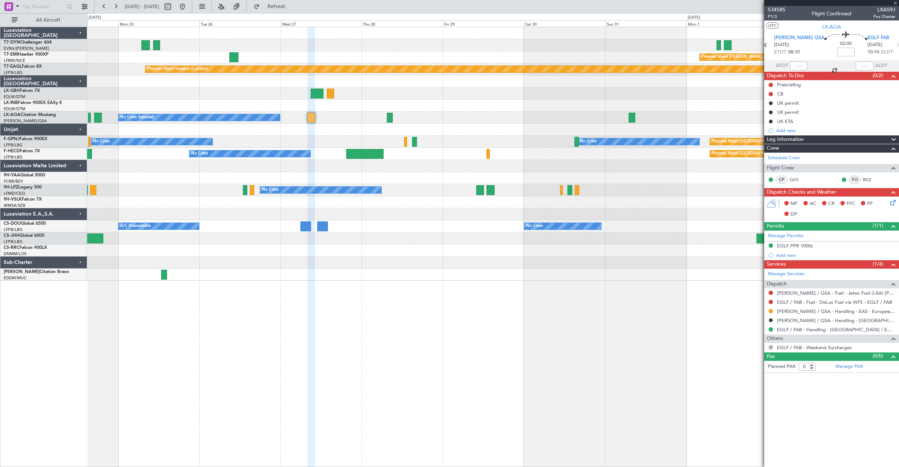
type input "+00:10"
type input "1"
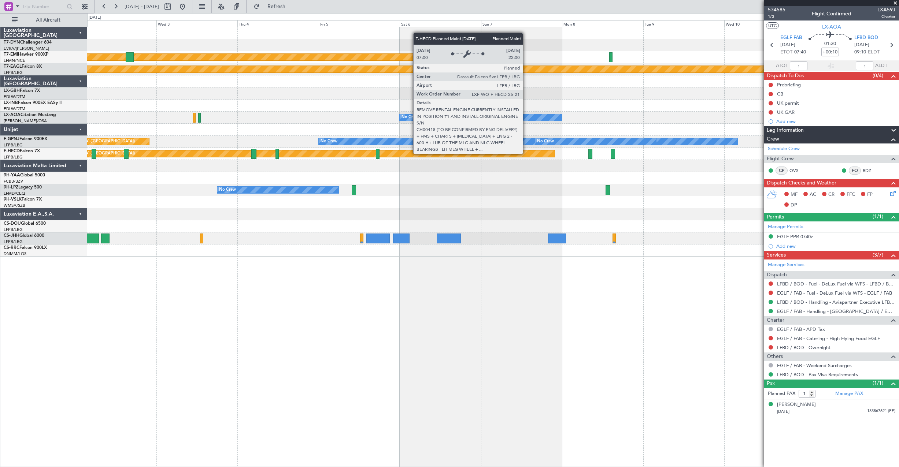
click at [241, 157] on div "Planned Maint [GEOGRAPHIC_DATA] ([GEOGRAPHIC_DATA])" at bounding box center [286, 153] width 538 height 7
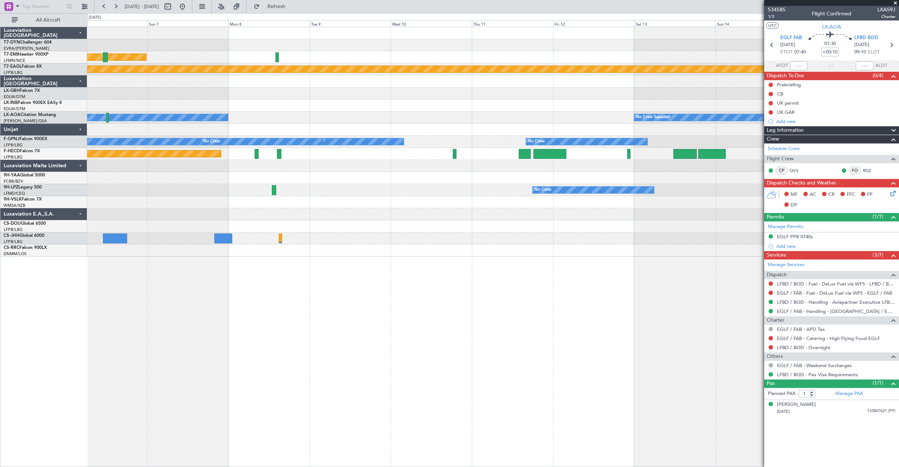
click at [239, 167] on div at bounding box center [492, 166] width 811 height 12
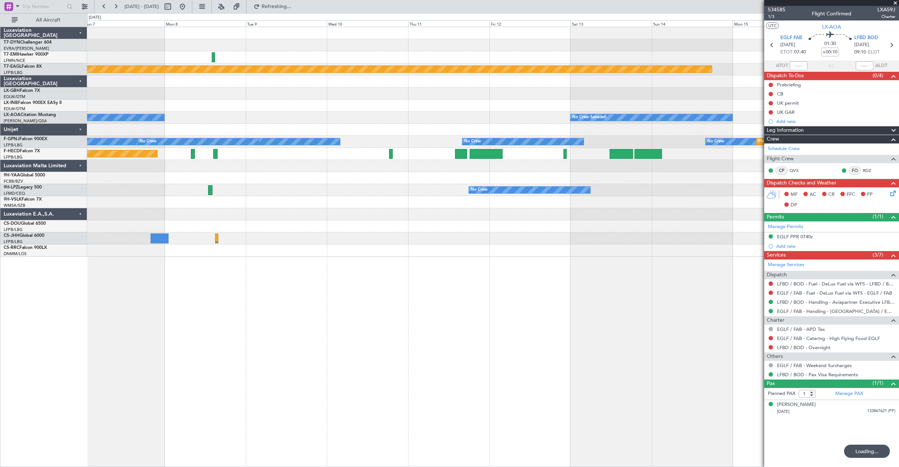
click at [612, 171] on div at bounding box center [492, 166] width 811 height 12
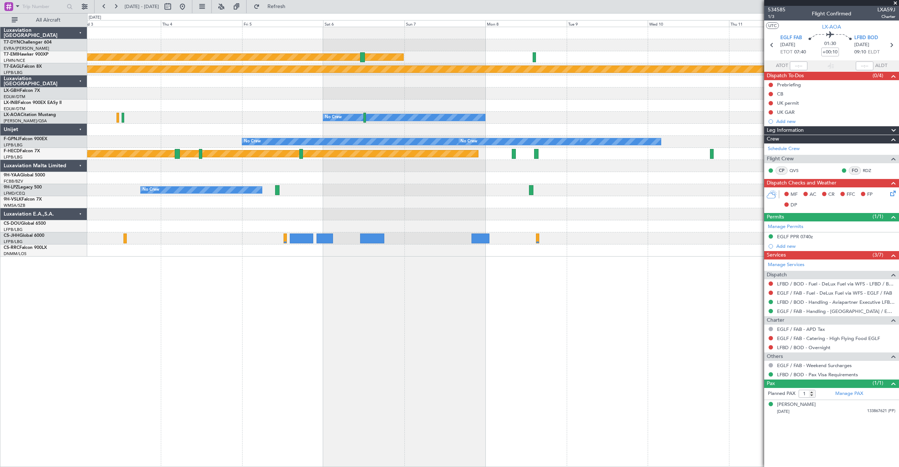
click at [641, 157] on div "Planned Maint [PERSON_NAME] Planned Maint Geneva ([GEOGRAPHIC_DATA]) No Crew No…" at bounding box center [492, 142] width 811 height 230
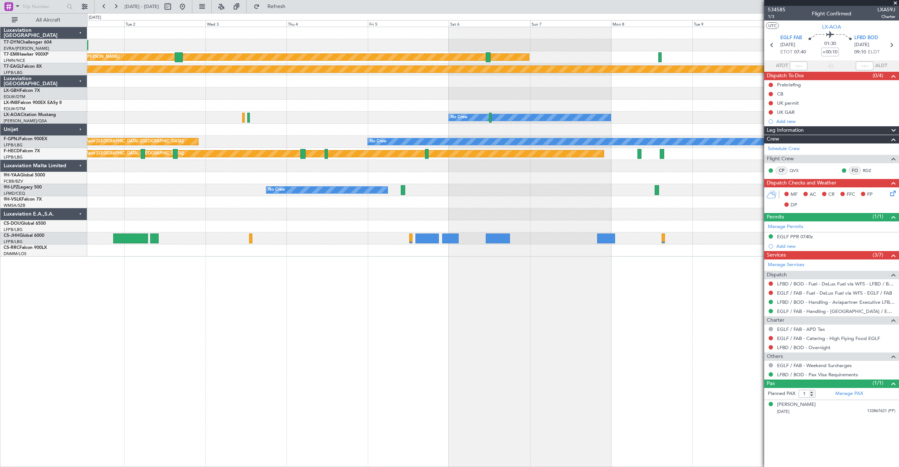
click at [302, 129] on div "Planned Maint [PERSON_NAME] Planned Maint Geneva ([GEOGRAPHIC_DATA]) No Crew No…" at bounding box center [492, 142] width 811 height 230
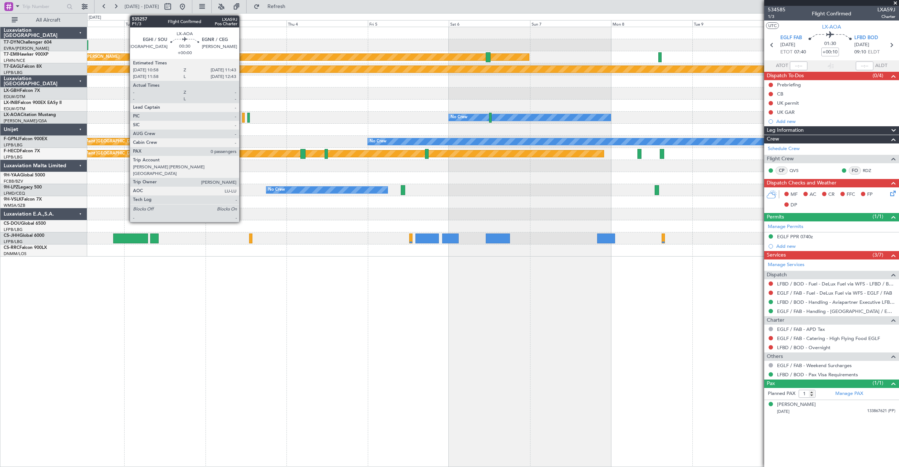
click at [242, 116] on div at bounding box center [243, 118] width 3 height 10
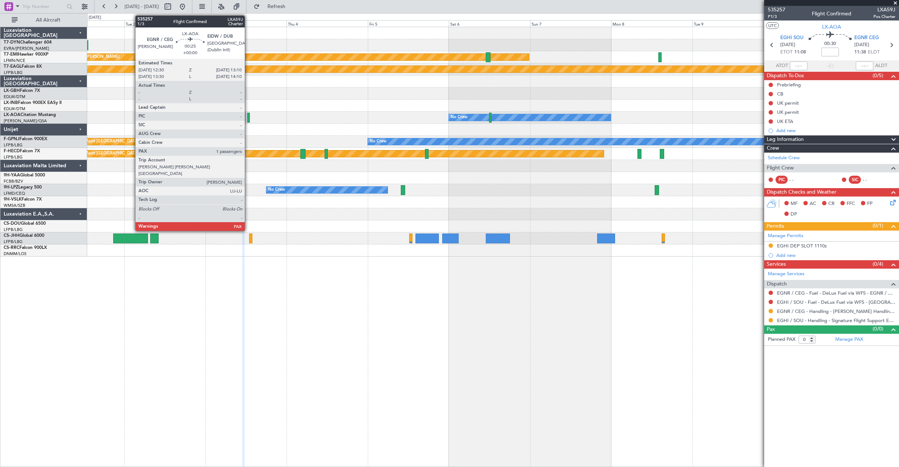
click at [248, 119] on div at bounding box center [248, 118] width 3 height 10
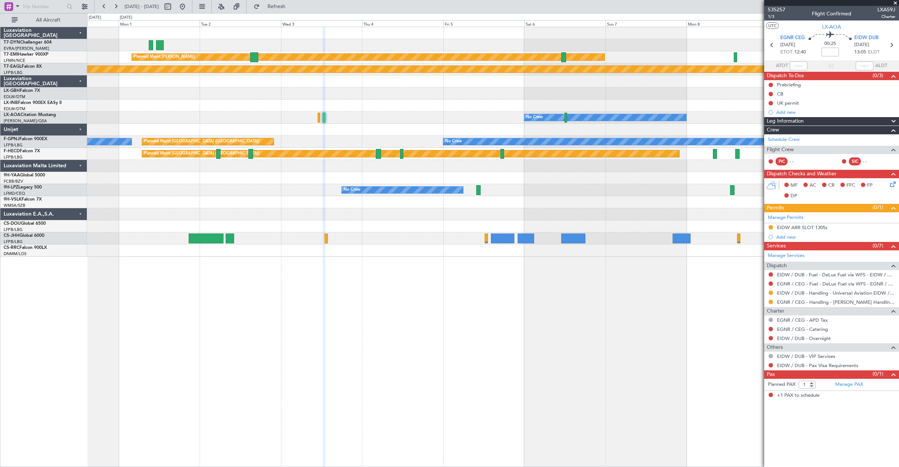
click at [344, 174] on div at bounding box center [492, 178] width 811 height 12
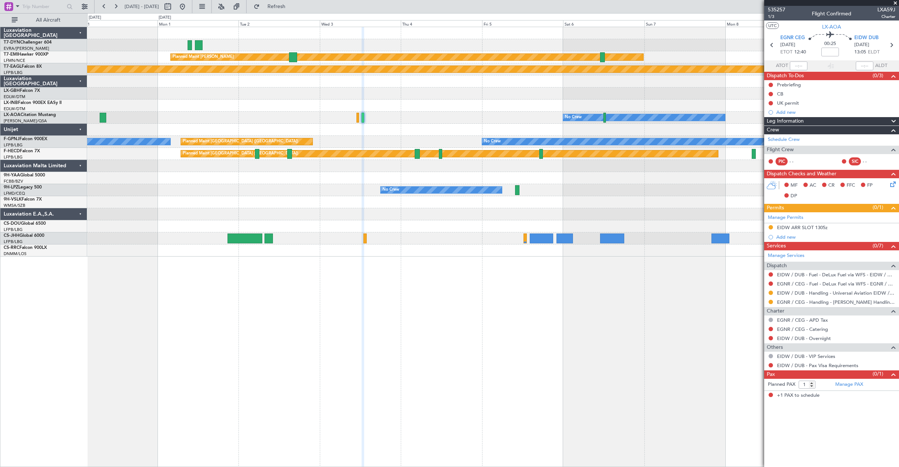
click at [491, 192] on div "Planned Maint [PERSON_NAME] Planned Maint Geneva ([GEOGRAPHIC_DATA]) No Crew Pl…" at bounding box center [492, 142] width 811 height 230
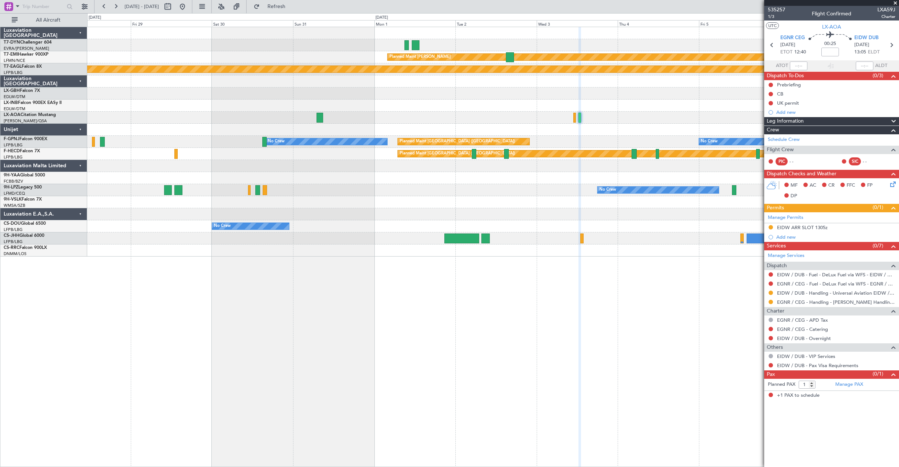
click at [457, 188] on div "Planned Maint [PERSON_NAME] Planned Maint Geneva ([GEOGRAPHIC_DATA]) No Crew No…" at bounding box center [492, 142] width 811 height 230
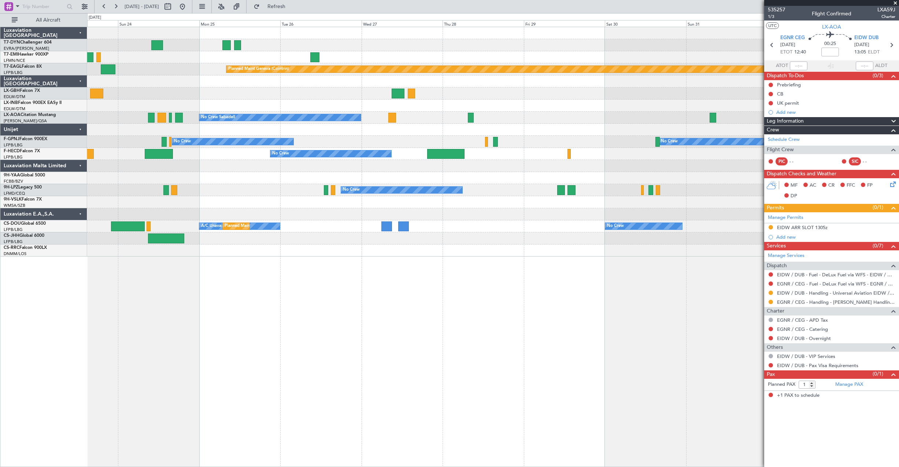
click at [470, 195] on div "Planned Maint [GEOGRAPHIC_DATA]-[GEOGRAPHIC_DATA] Planned Maint [PERSON_NAME] P…" at bounding box center [492, 142] width 811 height 230
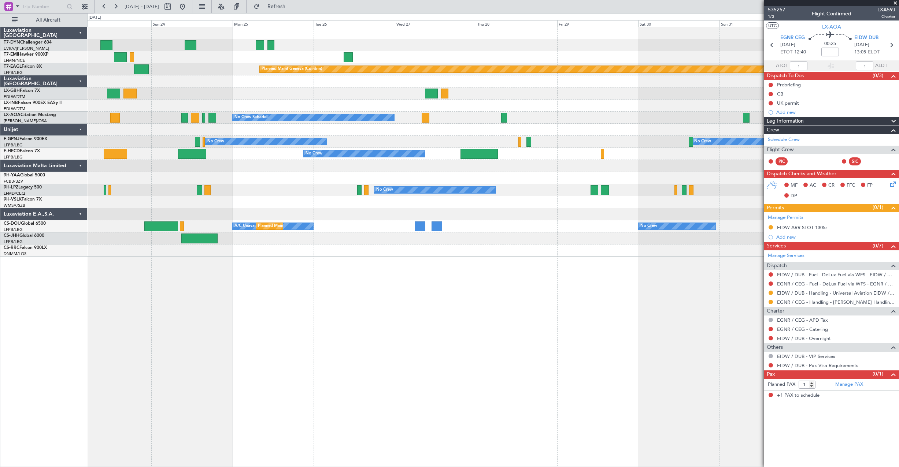
click at [550, 197] on div at bounding box center [492, 202] width 811 height 12
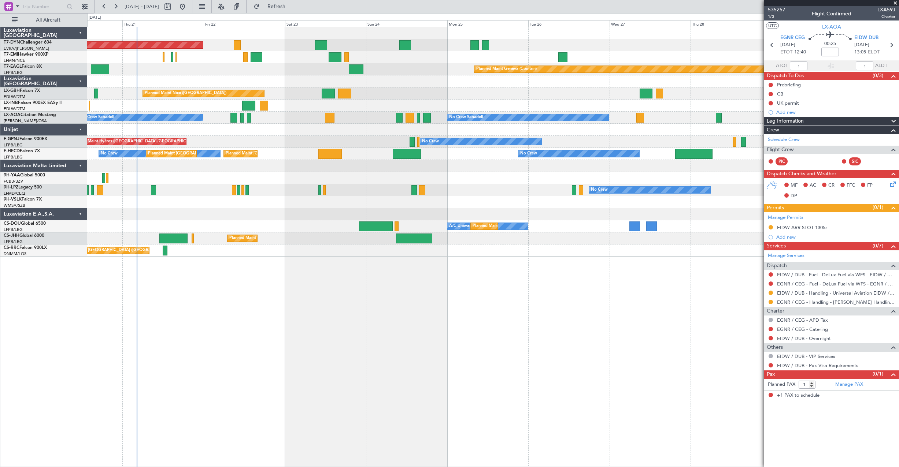
click at [247, 202] on div at bounding box center [492, 202] width 811 height 12
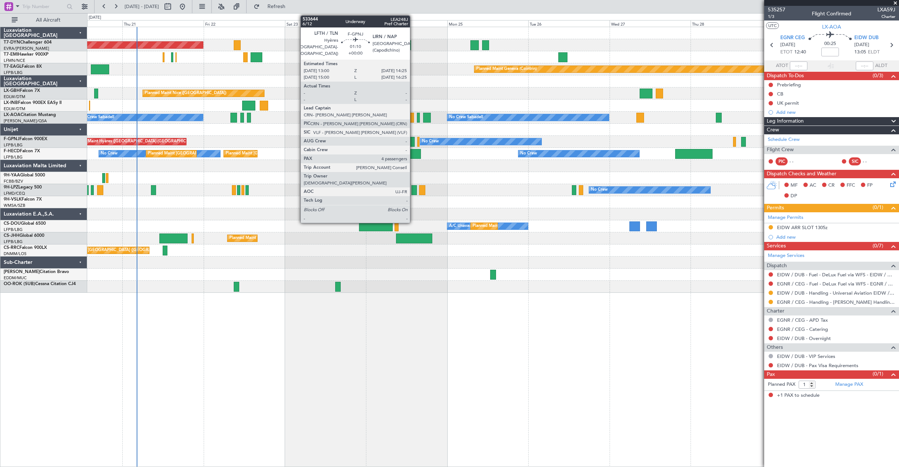
click at [413, 141] on div at bounding box center [411, 142] width 5 height 10
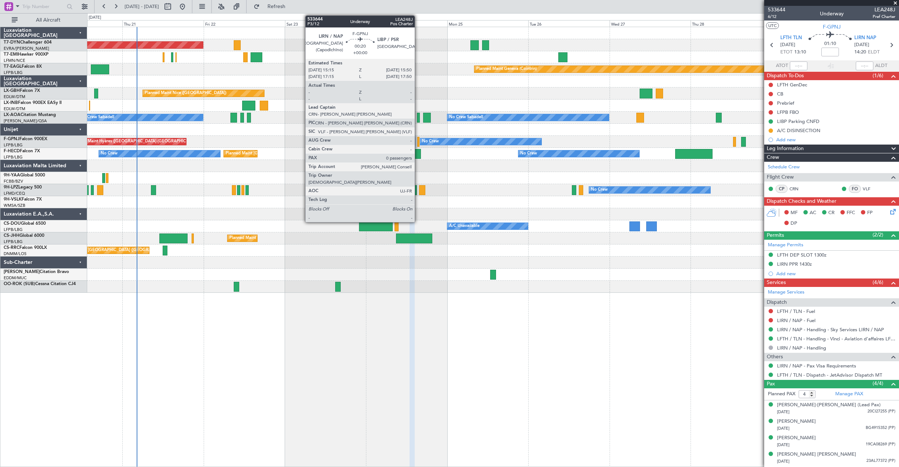
click at [418, 143] on div at bounding box center [418, 142] width 2 height 10
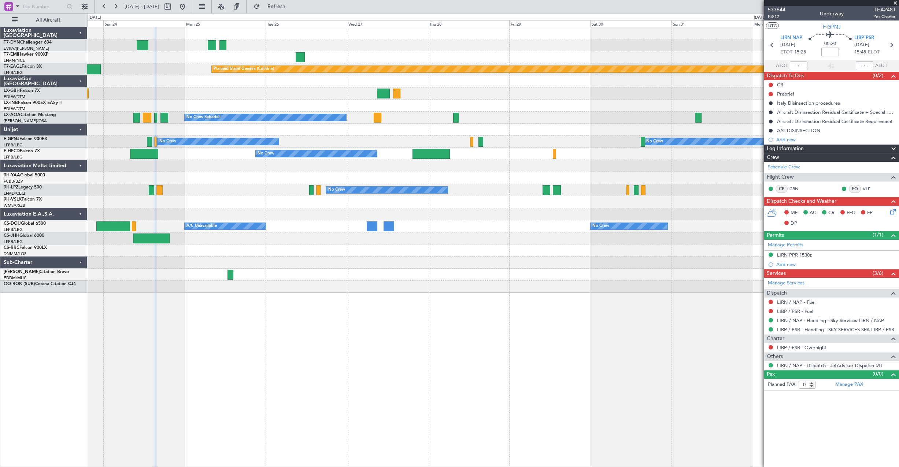
click at [394, 176] on div at bounding box center [492, 178] width 811 height 12
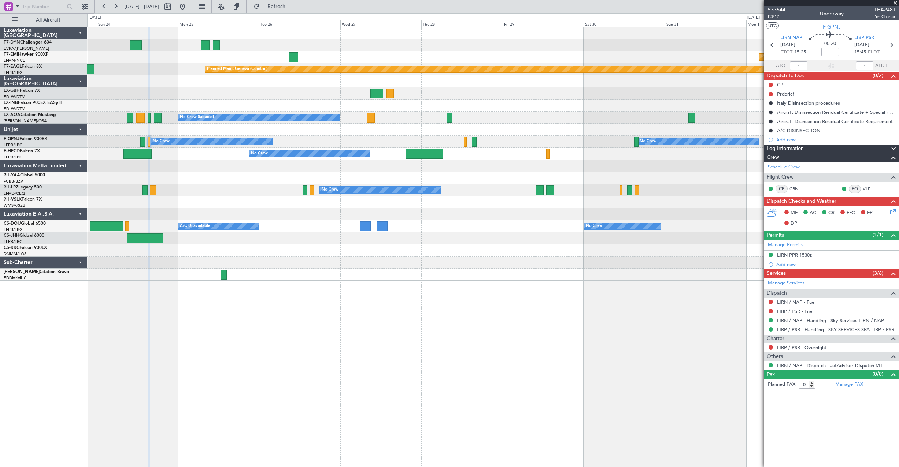
click at [464, 144] on div "No Crew No Crew Planned Maint [GEOGRAPHIC_DATA] ([GEOGRAPHIC_DATA]) No Crew [GE…" at bounding box center [492, 142] width 811 height 12
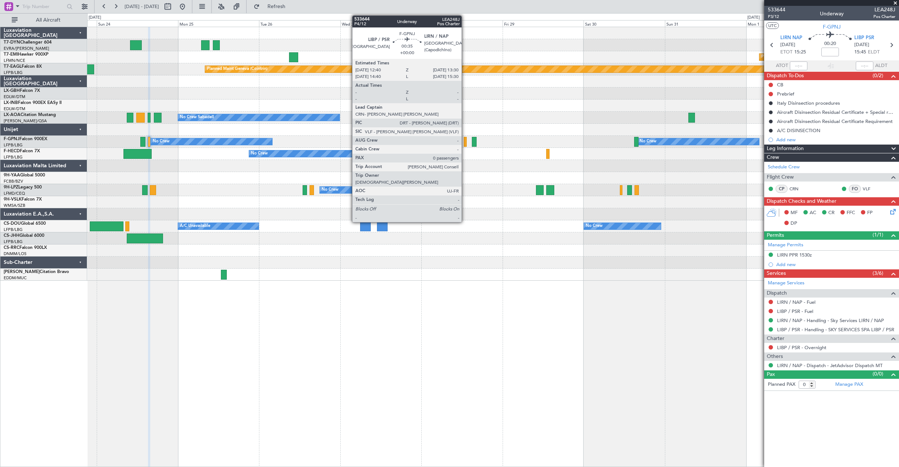
click at [465, 144] on div at bounding box center [465, 142] width 3 height 10
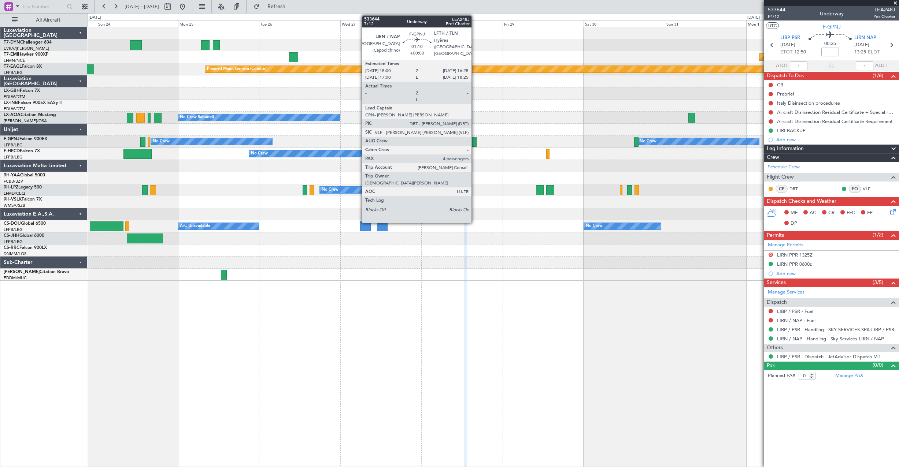
click at [475, 143] on div at bounding box center [474, 142] width 5 height 10
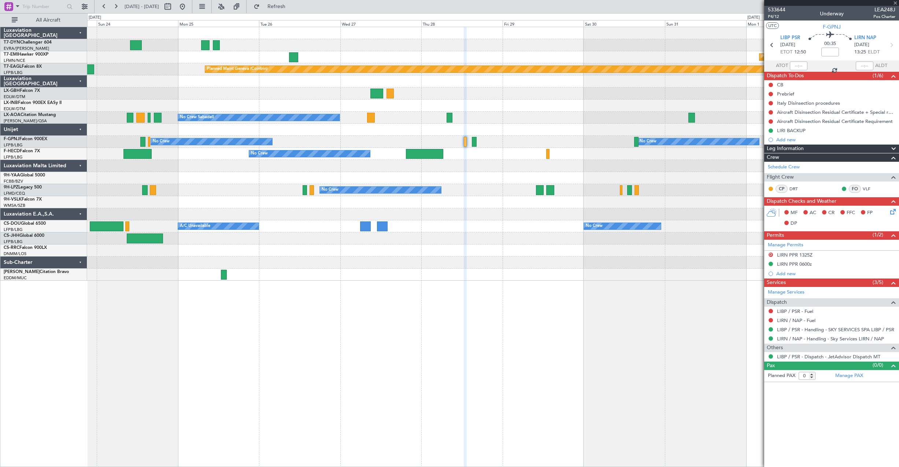
type input "4"
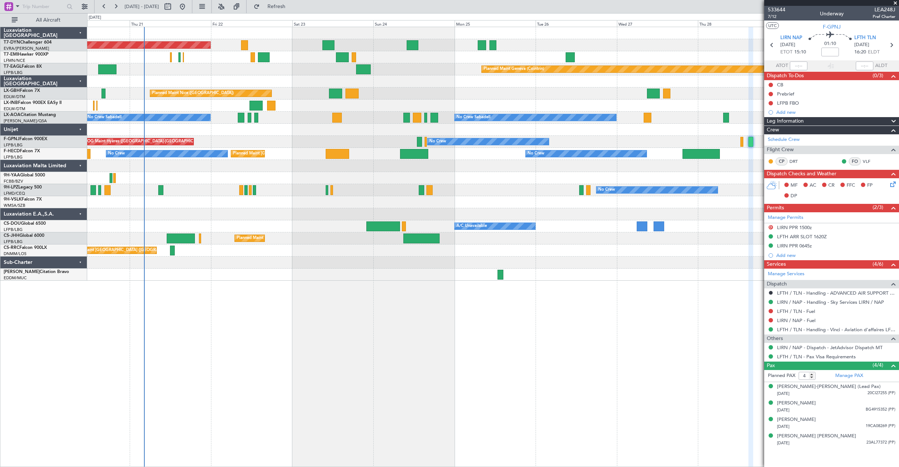
click at [533, 166] on div at bounding box center [492, 166] width 811 height 12
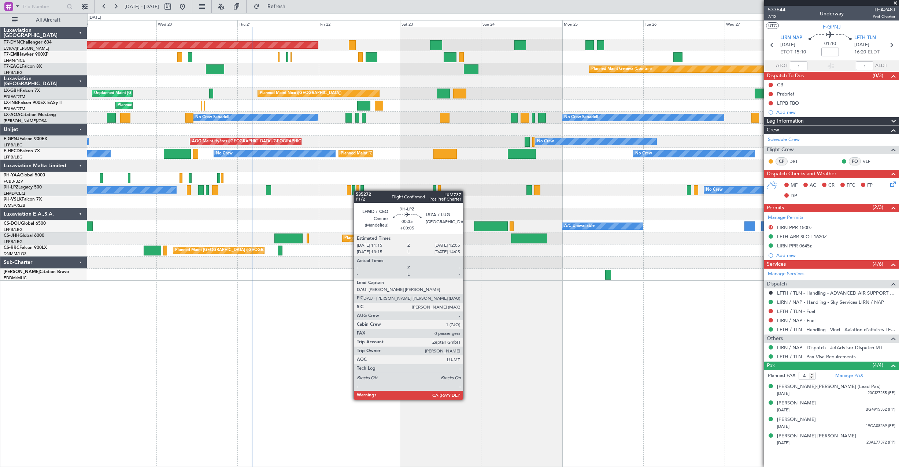
click at [357, 191] on div "Planned Maint [GEOGRAPHIC_DATA]-[GEOGRAPHIC_DATA] Planned Maint Geneva ([GEOGRA…" at bounding box center [492, 154] width 811 height 254
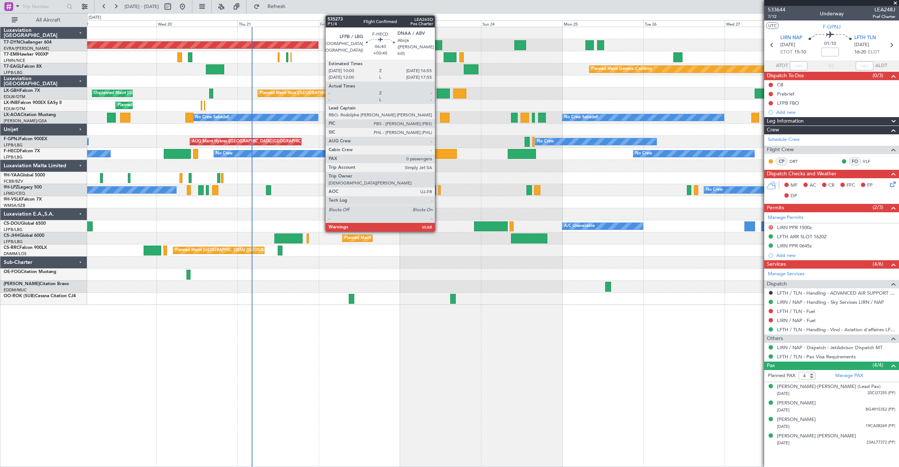
click at [438, 157] on div at bounding box center [444, 154] width 23 height 10
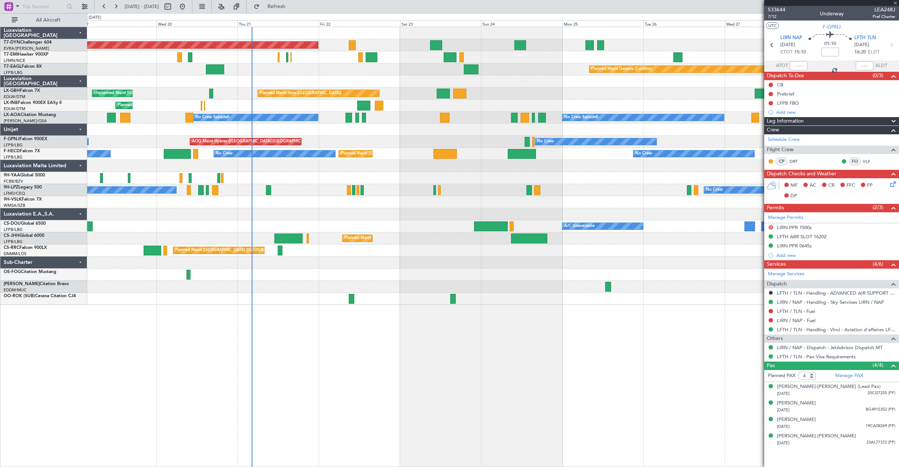
type input "+00:45"
type input "0"
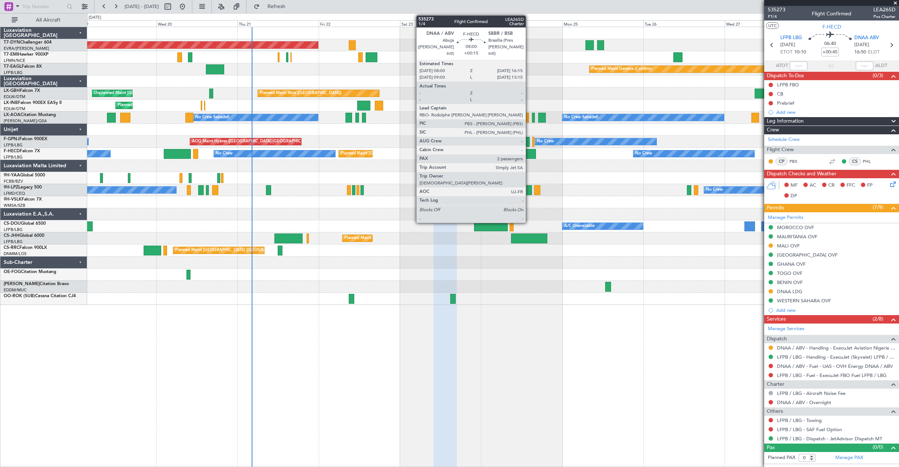
click at [529, 153] on div at bounding box center [522, 154] width 28 height 10
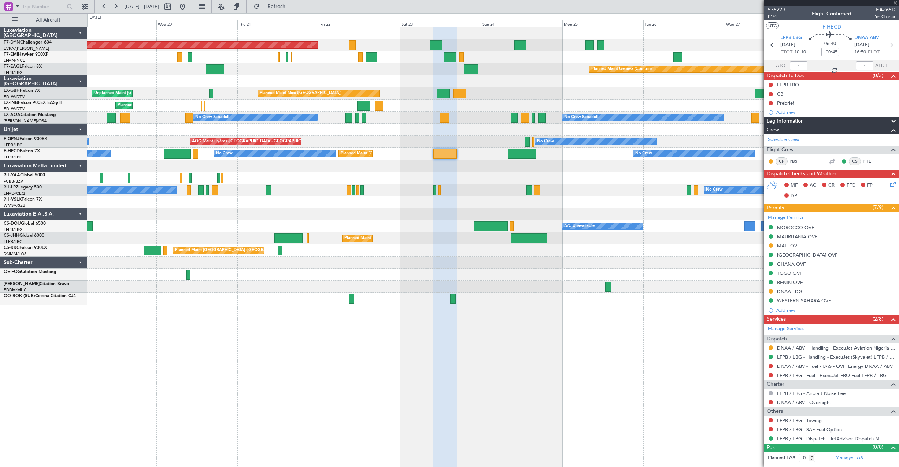
type input "+00:15"
type input "2"
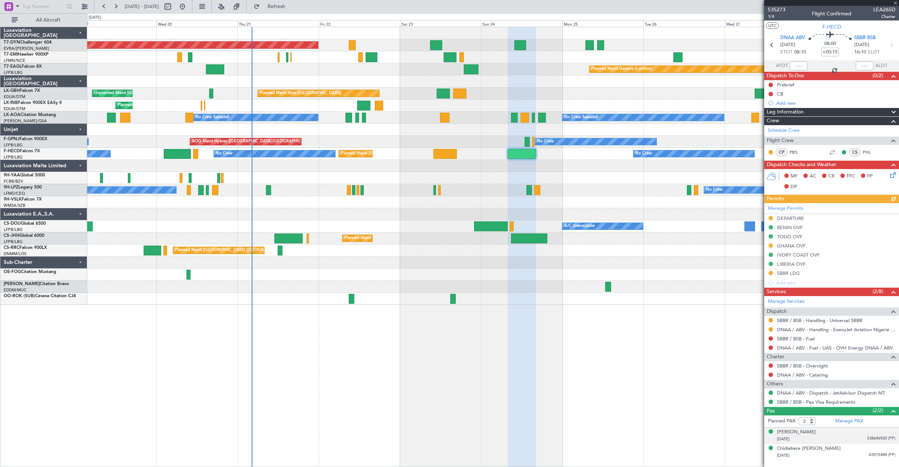
click at [840, 439] on div "[DATE] 538646920 (PP)" at bounding box center [836, 439] width 118 height 7
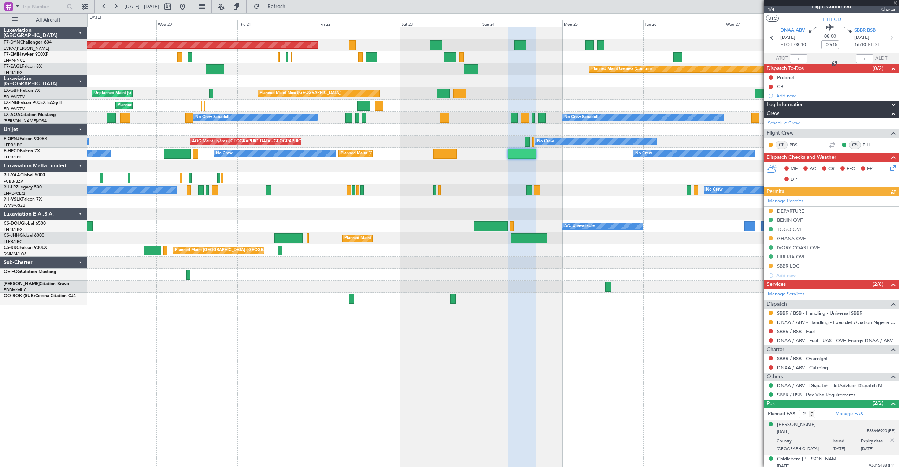
scroll to position [11, 0]
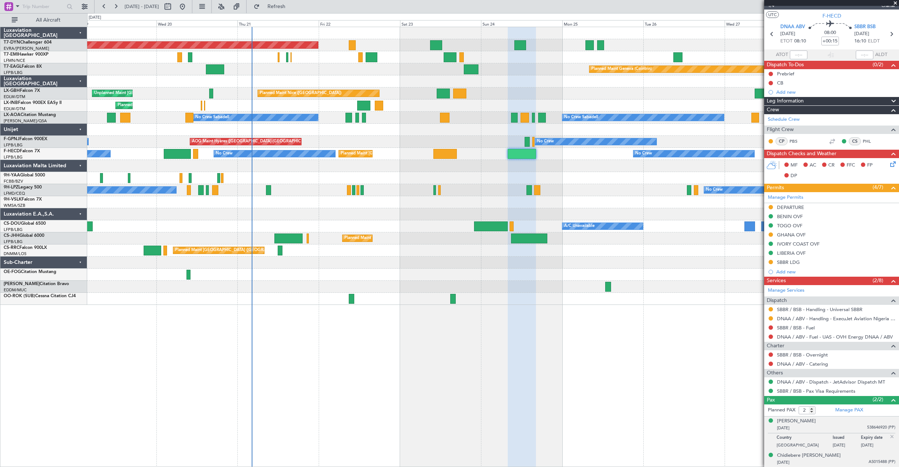
click at [853, 460] on div "[DATE] AS015488 (PP)" at bounding box center [836, 462] width 118 height 7
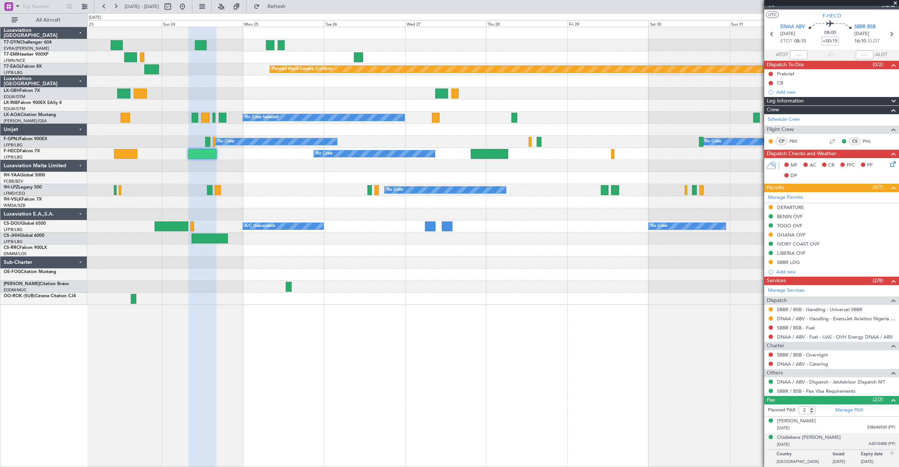
click at [338, 173] on div "Planned Maint [GEOGRAPHIC_DATA]-[GEOGRAPHIC_DATA] Planned Maint [PERSON_NAME] P…" at bounding box center [492, 166] width 811 height 278
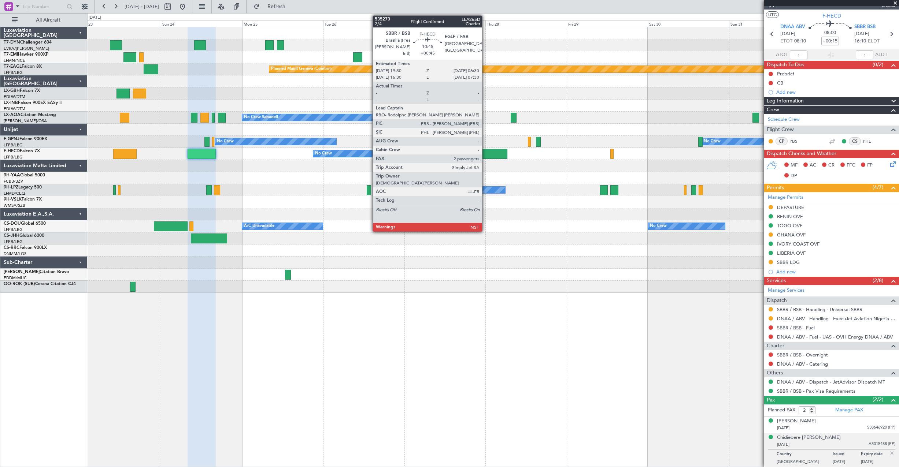
click at [485, 155] on div at bounding box center [488, 154] width 37 height 10
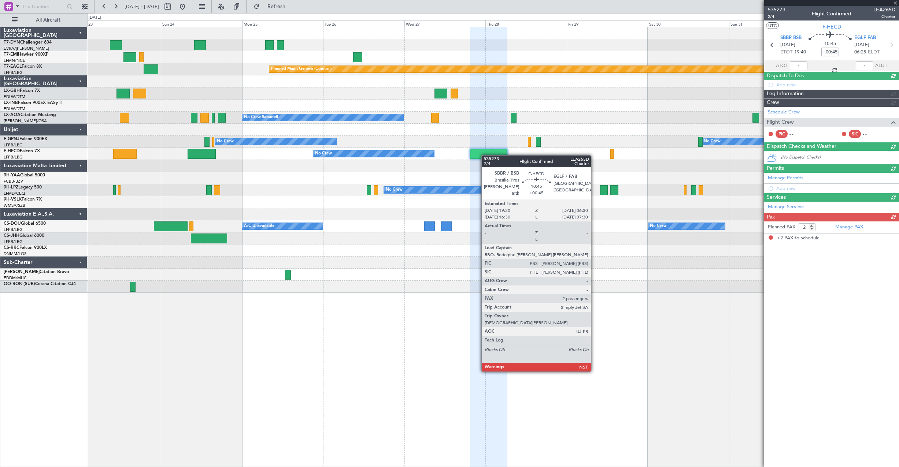
scroll to position [0, 0]
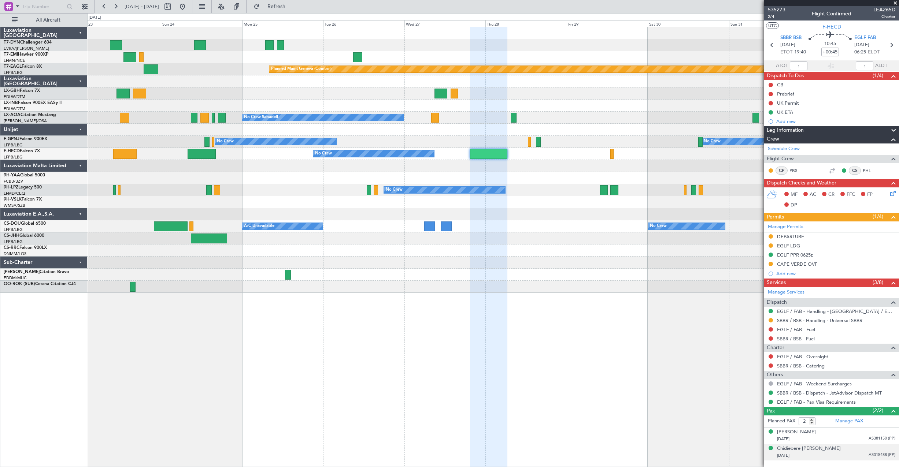
click at [848, 458] on div "[DATE] AS015488 (PP)" at bounding box center [836, 455] width 118 height 7
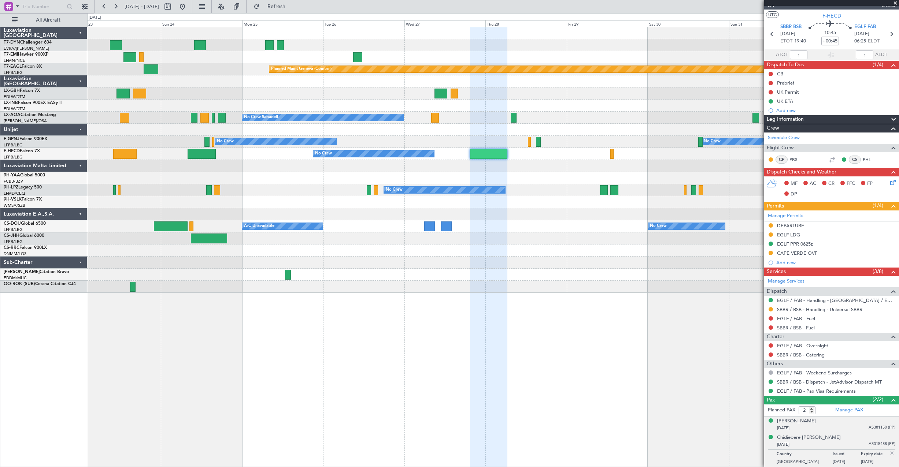
click at [839, 430] on div "[DATE] AS381150 (PP)" at bounding box center [836, 428] width 118 height 7
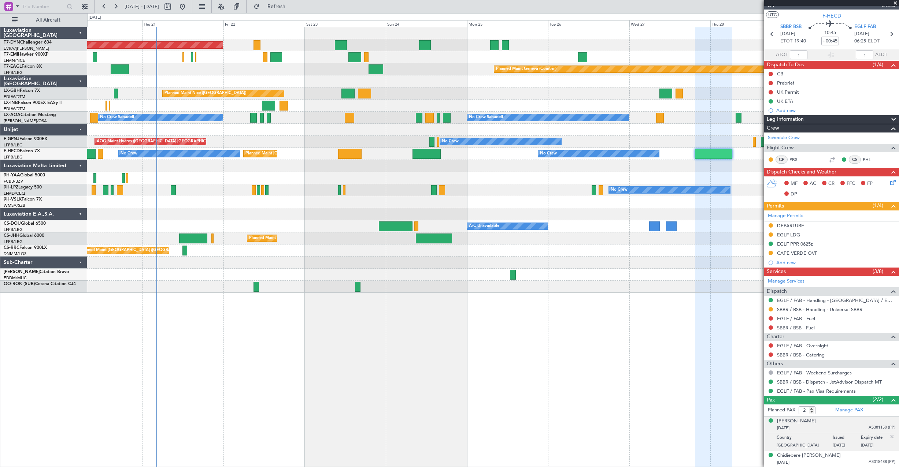
click at [420, 181] on div "Planned Maint [GEOGRAPHIC_DATA]-[GEOGRAPHIC_DATA] Planned Maint [PERSON_NAME] P…" at bounding box center [492, 160] width 811 height 266
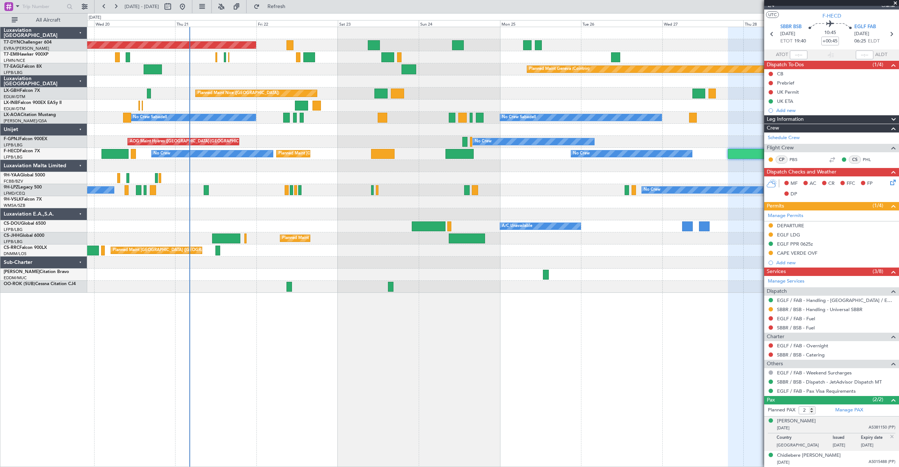
click at [181, 196] on div "No Crew No Crew" at bounding box center [492, 190] width 811 height 12
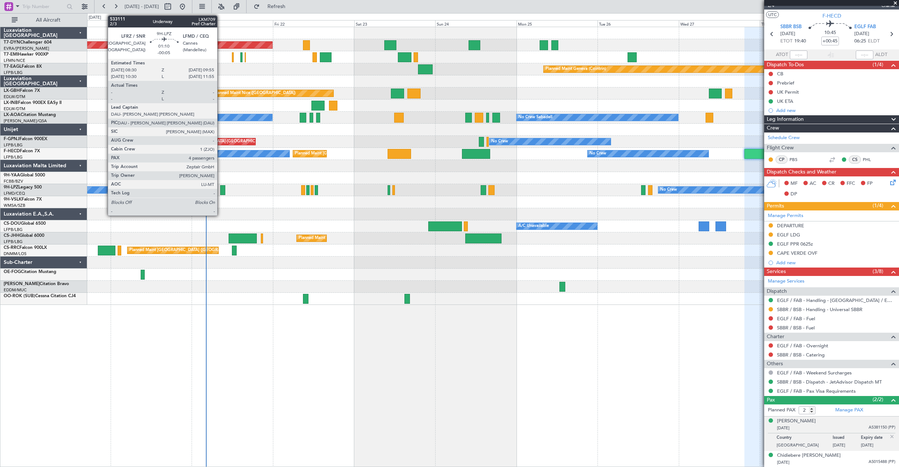
click at [220, 193] on div at bounding box center [222, 190] width 5 height 10
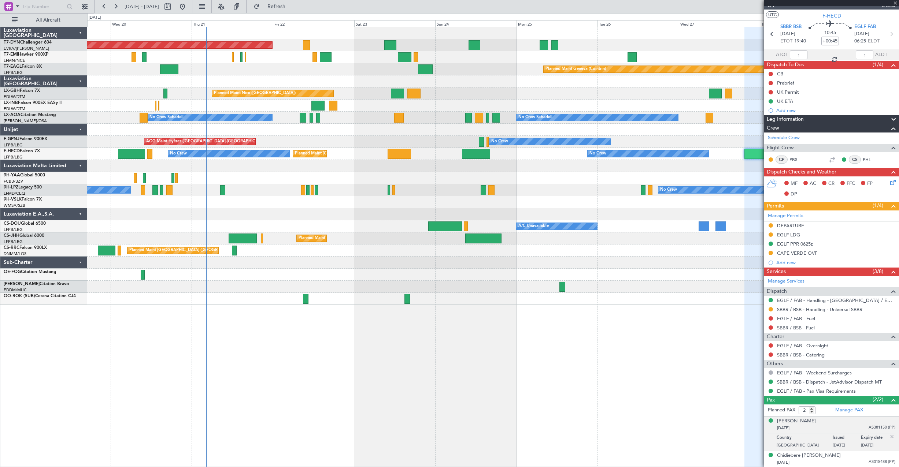
type input "-00:05"
type input "4"
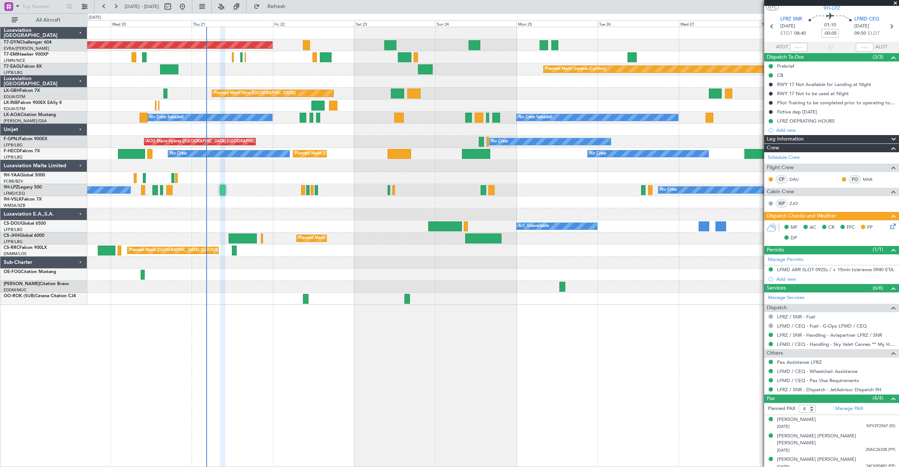
scroll to position [32, 0]
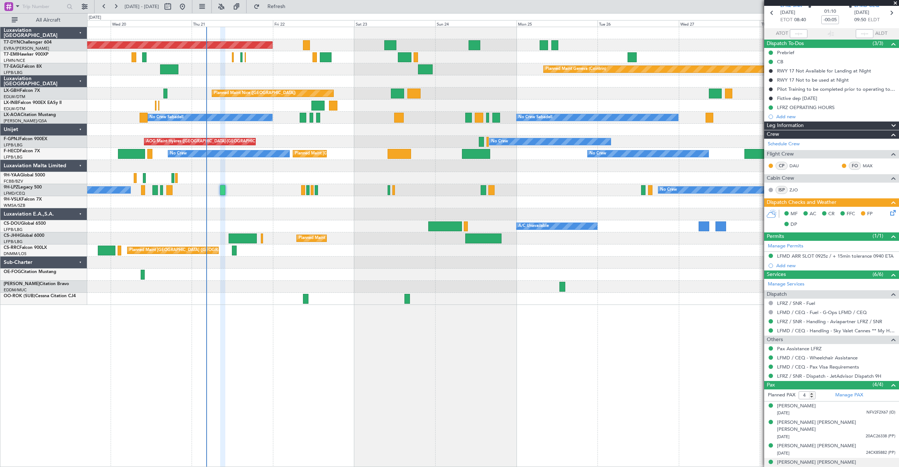
click at [817, 467] on div "[DATE] 22FI70303 (PP)" at bounding box center [836, 470] width 118 height 7
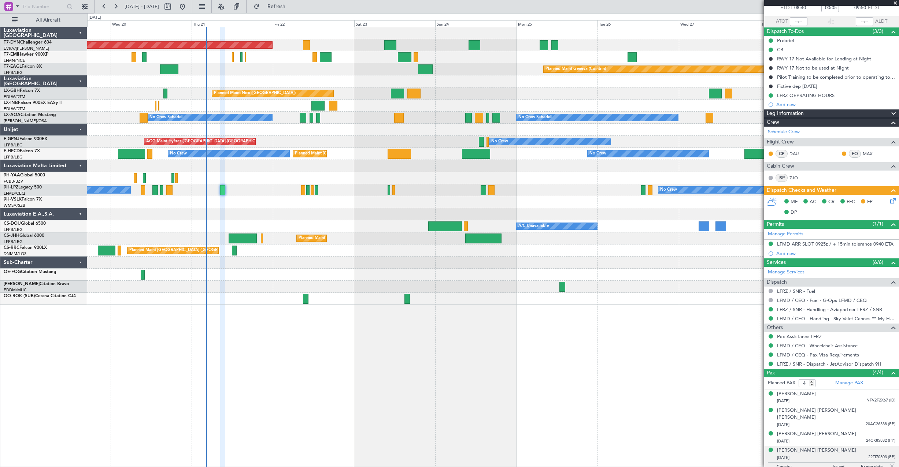
scroll to position [50, 0]
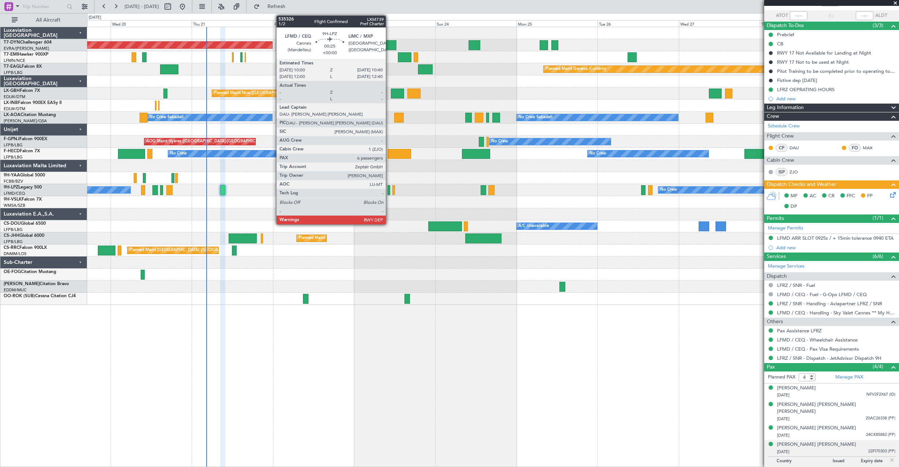
click at [389, 189] on div at bounding box center [388, 190] width 3 height 10
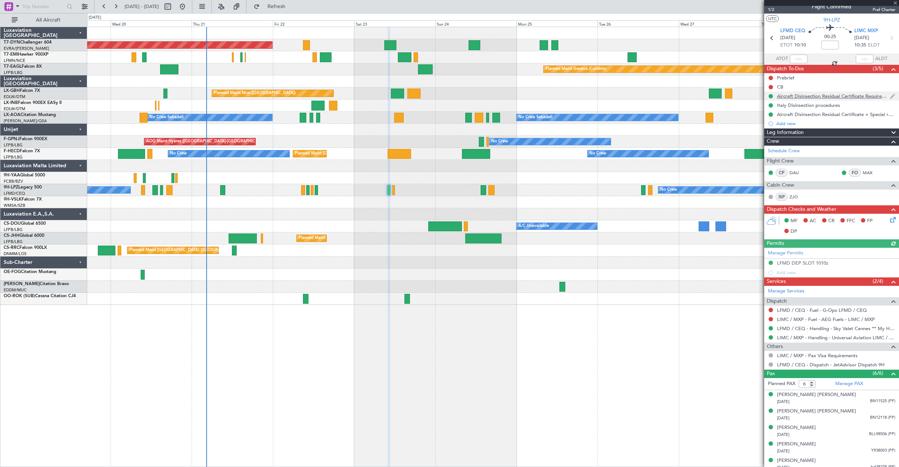
scroll to position [0, 0]
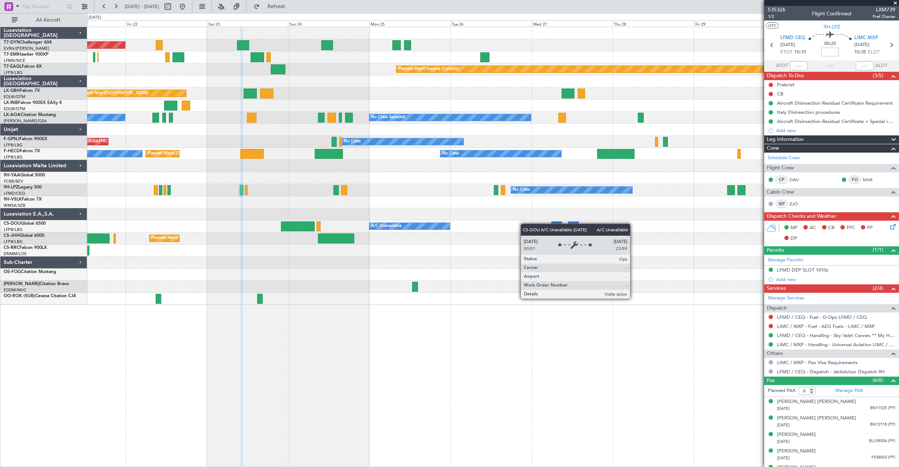
click at [440, 226] on div "Planned Maint [GEOGRAPHIC_DATA]-[GEOGRAPHIC_DATA] Planned Maint [PERSON_NAME] P…" at bounding box center [492, 166] width 811 height 278
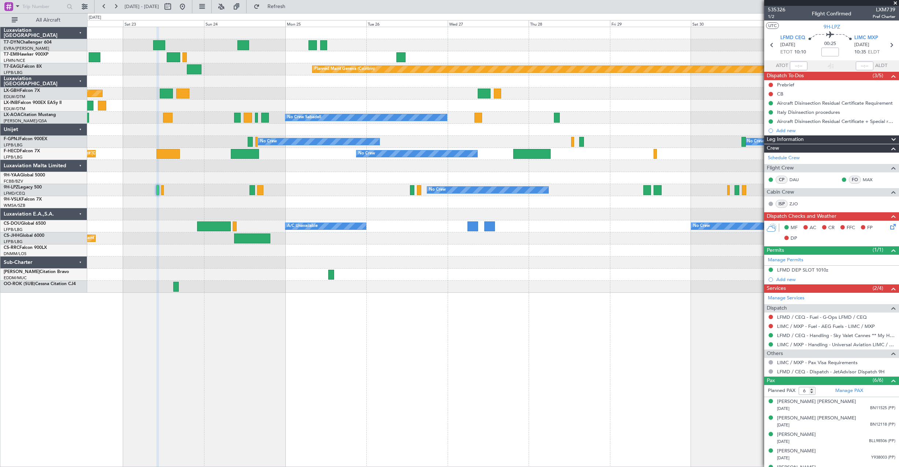
click at [426, 221] on div "Planned Maint [GEOGRAPHIC_DATA]-[GEOGRAPHIC_DATA] Planned Maint [PERSON_NAME] P…" at bounding box center [492, 160] width 811 height 266
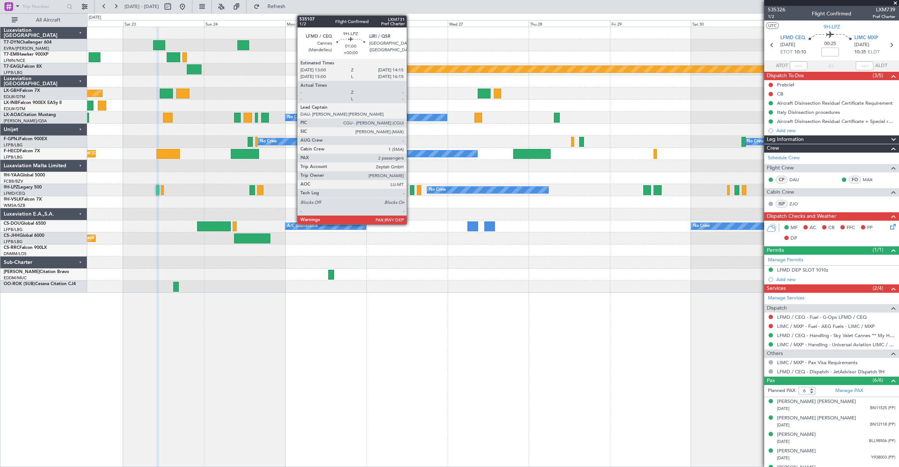
click at [410, 191] on div at bounding box center [412, 190] width 4 height 10
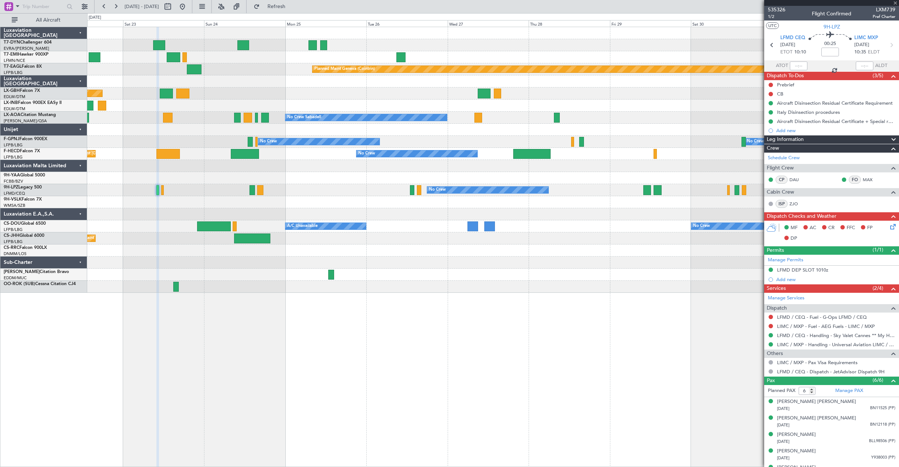
click at [410, 191] on div at bounding box center [412, 190] width 4 height 10
type input "2"
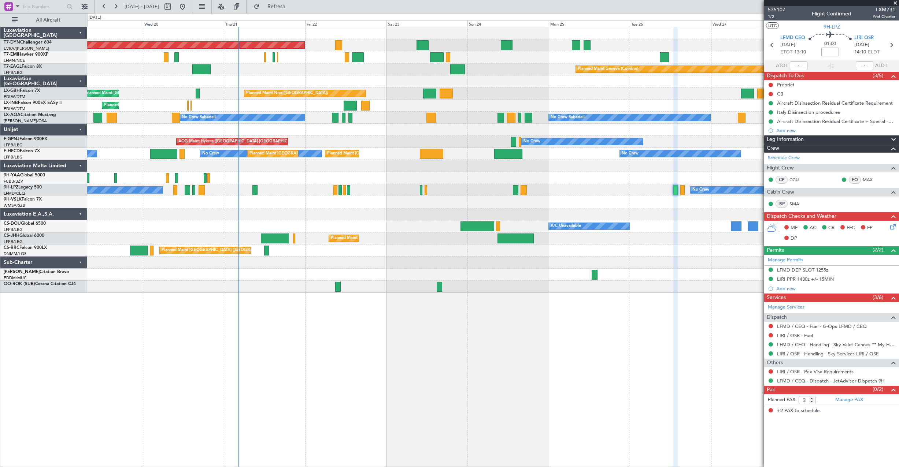
click at [423, 219] on div "Planned Maint [GEOGRAPHIC_DATA]-[GEOGRAPHIC_DATA] Planned Maint Geneva ([GEOGRA…" at bounding box center [492, 160] width 811 height 266
click at [399, 238] on div "Planned Maint [GEOGRAPHIC_DATA] ([GEOGRAPHIC_DATA])" at bounding box center [492, 239] width 811 height 12
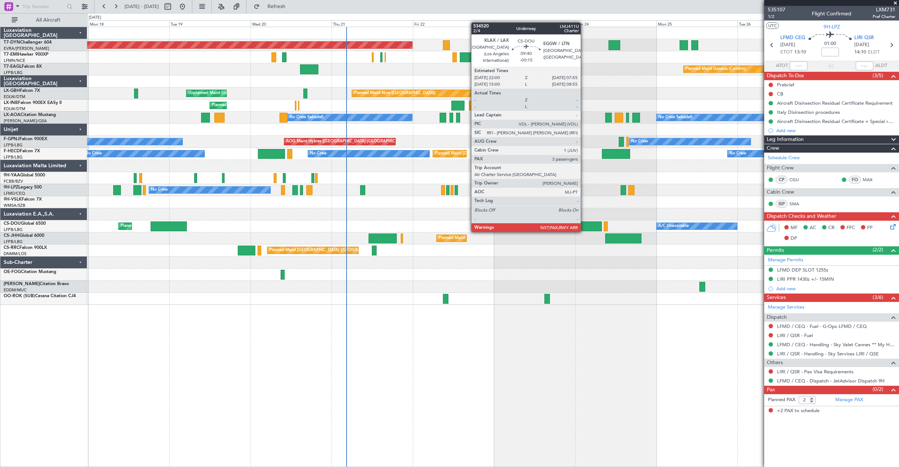
click at [584, 225] on div at bounding box center [585, 227] width 34 height 10
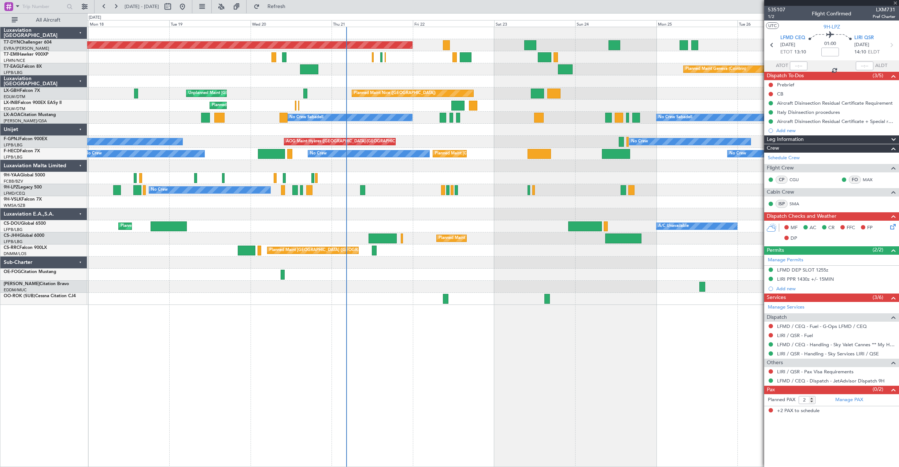
type input "-00:15"
type input "3"
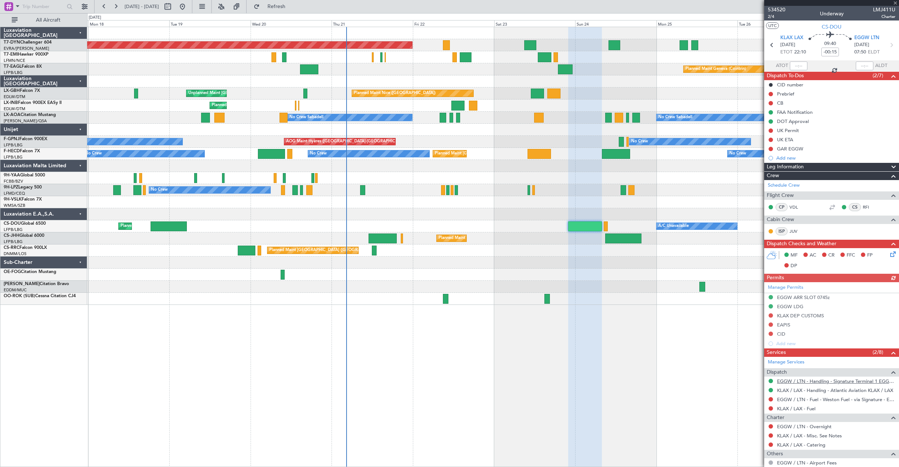
scroll to position [48, 0]
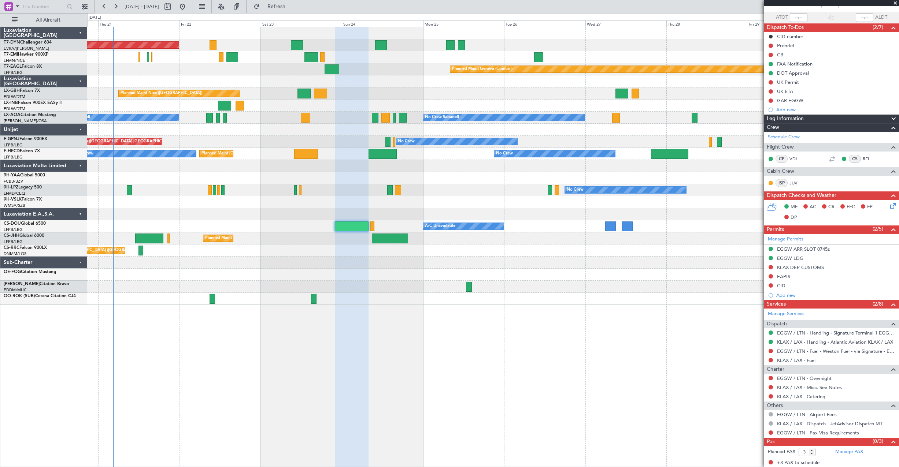
click at [370, 268] on div at bounding box center [492, 263] width 811 height 12
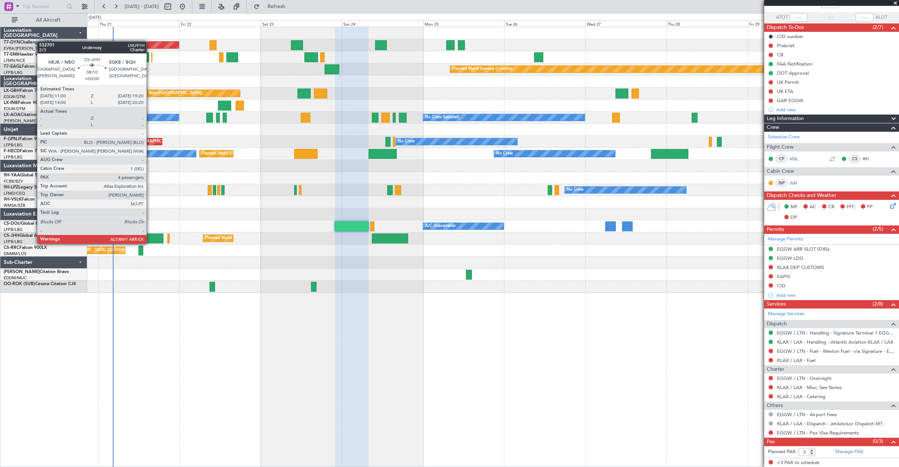
click at [352, 232] on div "Planned Maint [GEOGRAPHIC_DATA]-[GEOGRAPHIC_DATA] Planned Maint [PERSON_NAME] P…" at bounding box center [492, 160] width 811 height 266
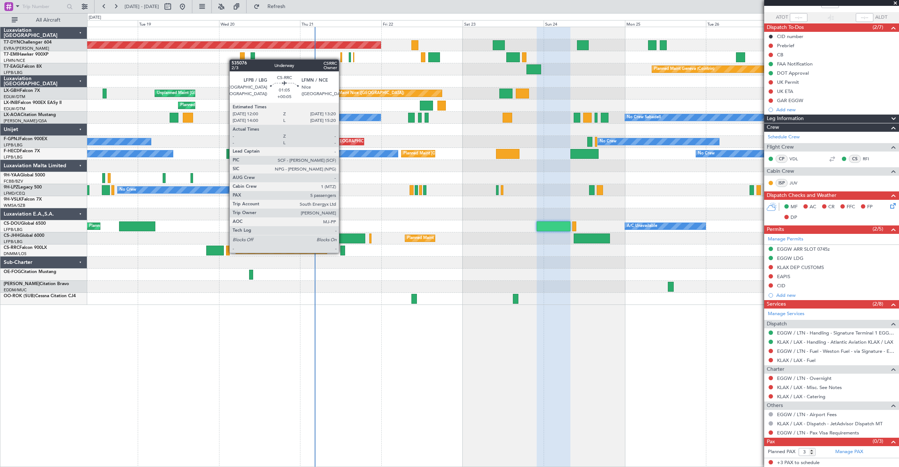
click at [342, 252] on div at bounding box center [342, 251] width 5 height 10
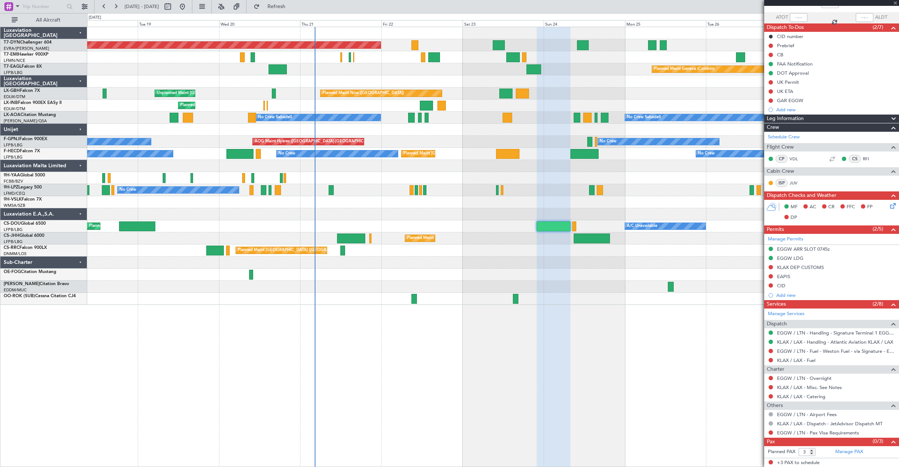
type input "+00:05"
type input "5"
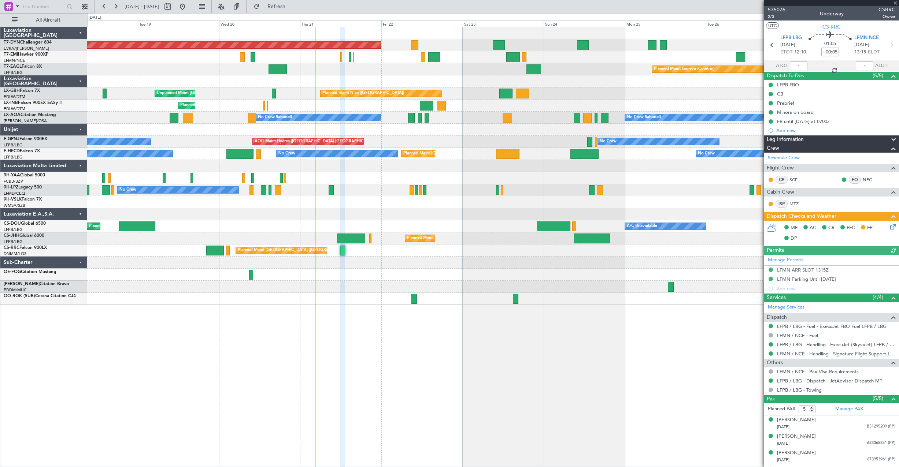
scroll to position [30, 0]
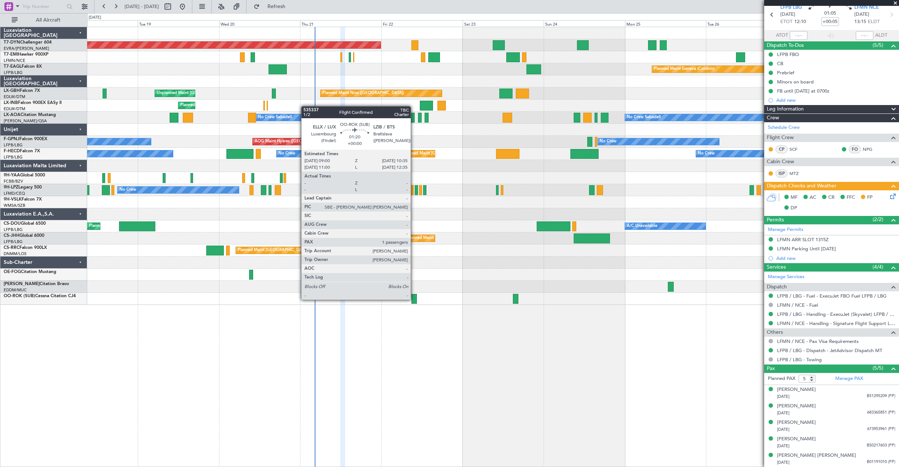
click at [414, 299] on div at bounding box center [413, 299] width 5 height 10
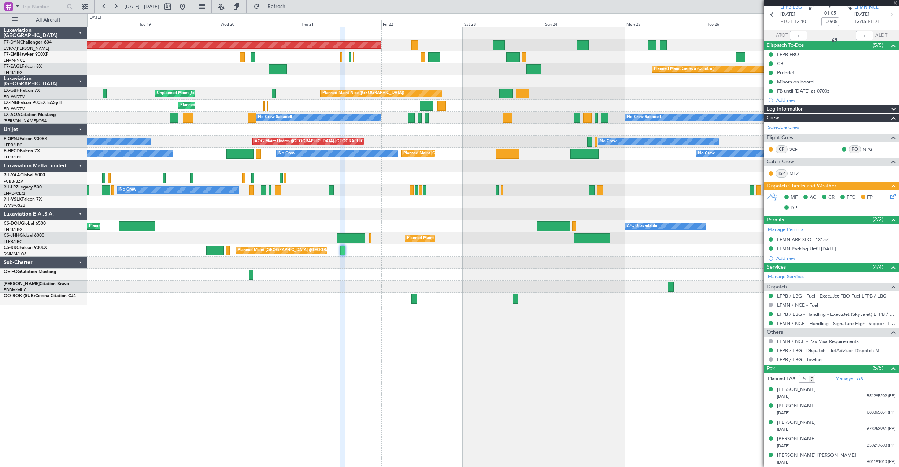
type input "1"
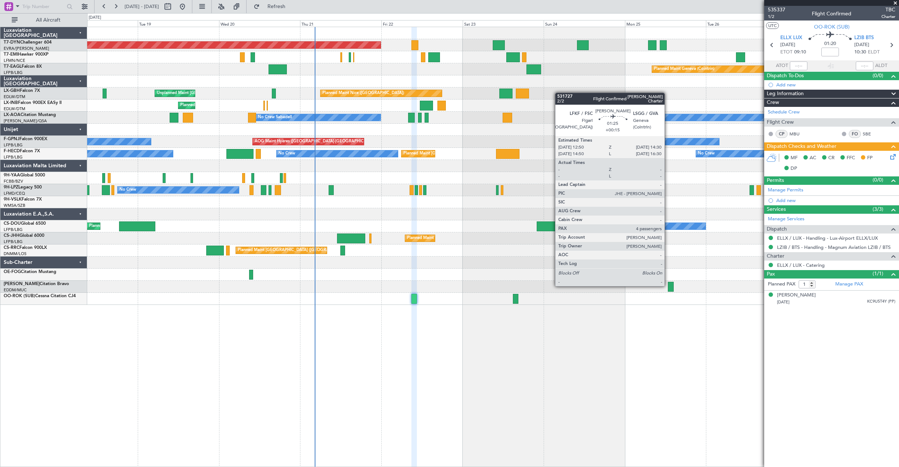
click at [668, 286] on div at bounding box center [671, 287] width 6 height 10
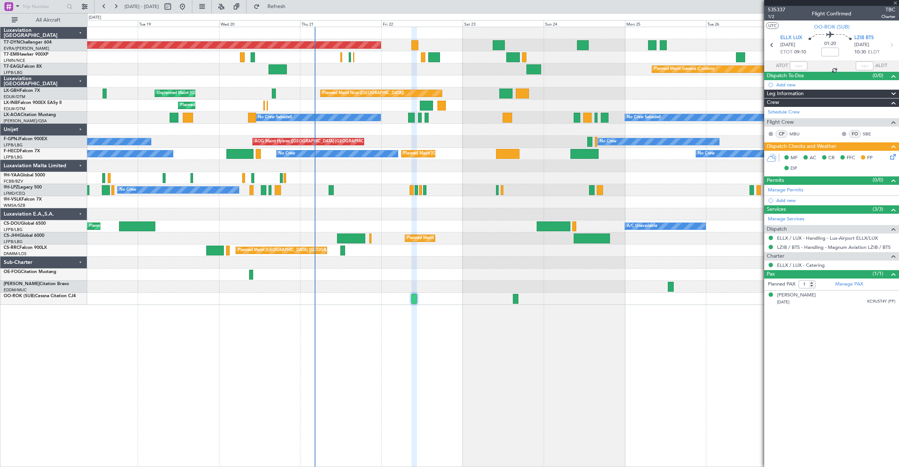
type input "+00:15"
type input "4"
